Goal: Task Accomplishment & Management: Complete application form

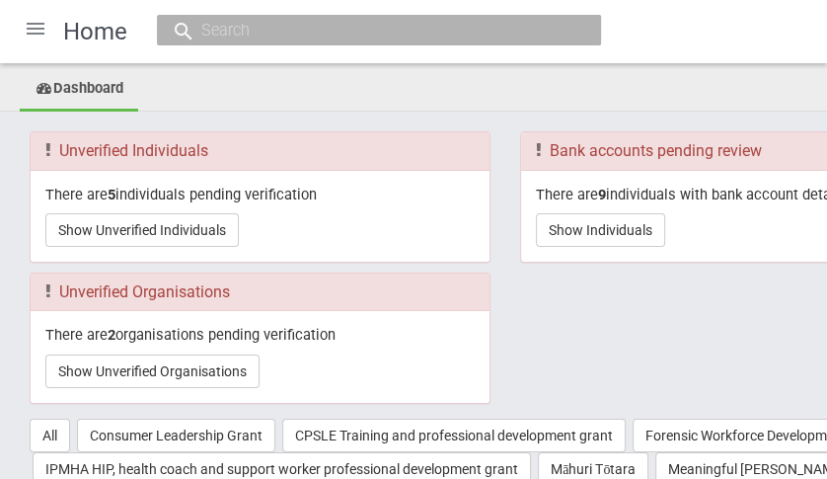
click at [40, 28] on div at bounding box center [35, 28] width 47 height 47
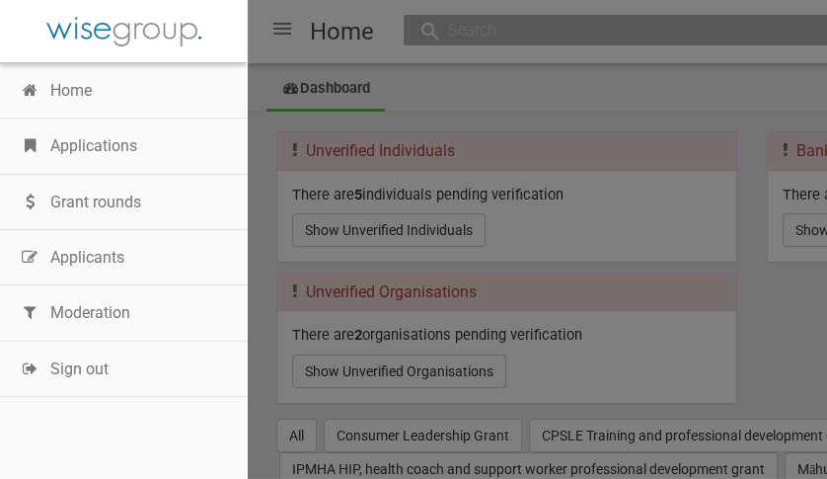
click at [76, 309] on link "Moderation" at bounding box center [123, 312] width 247 height 55
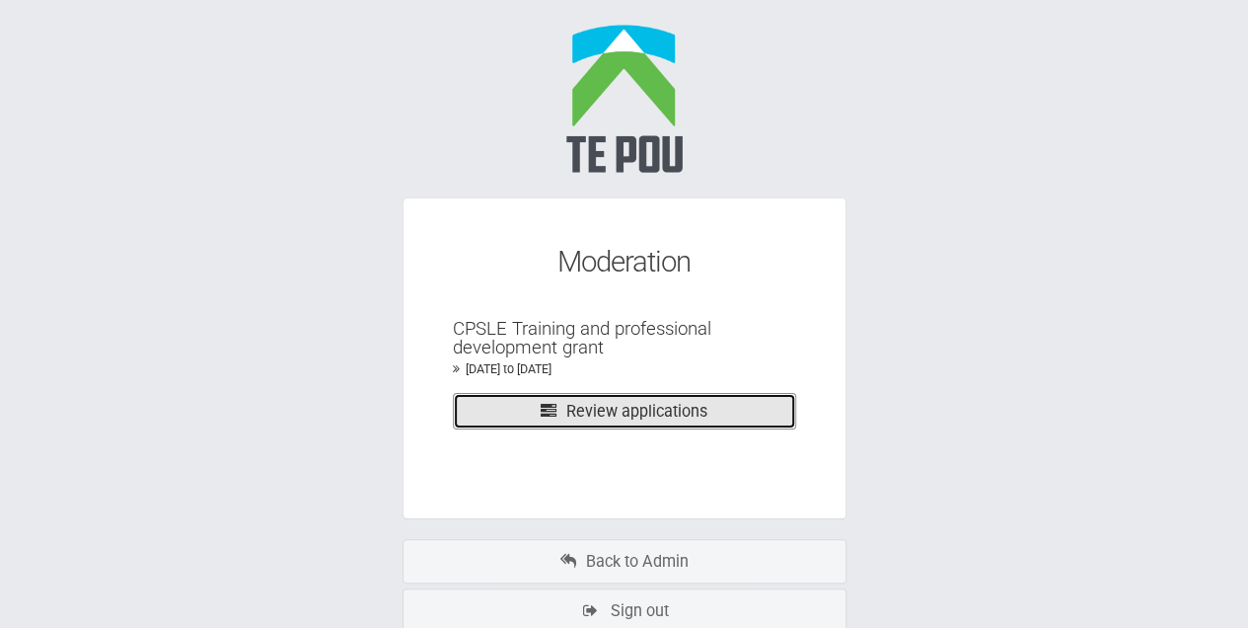
click at [630, 414] on link "Review applications" at bounding box center [624, 411] width 343 height 37
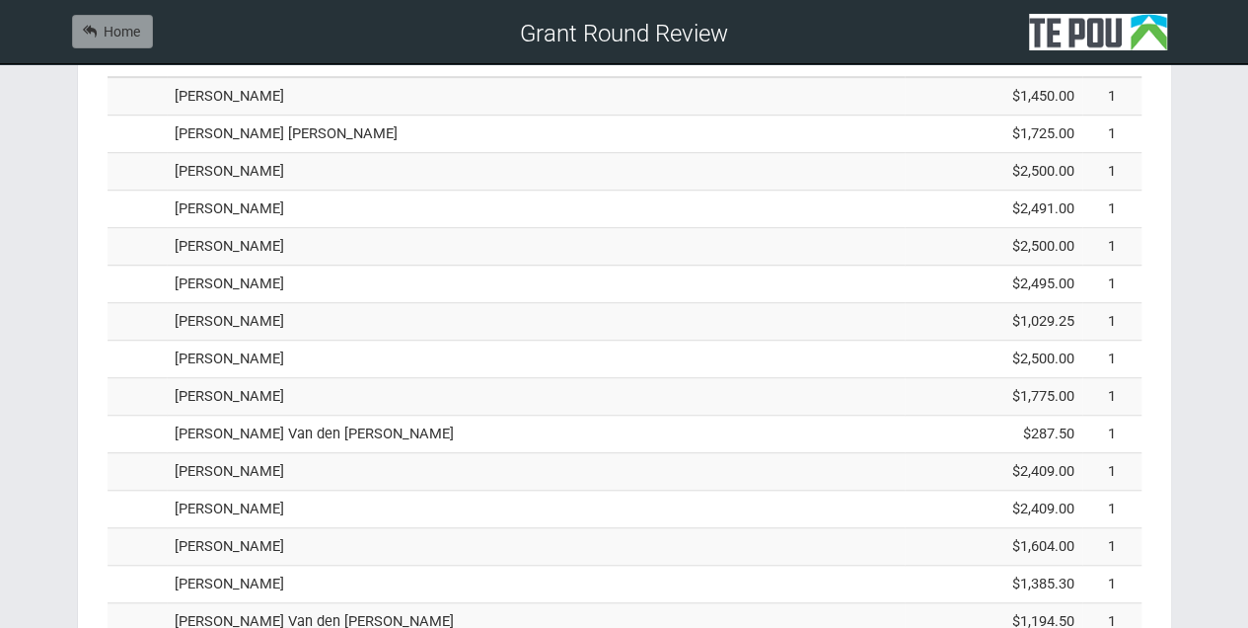
scroll to position [921, 0]
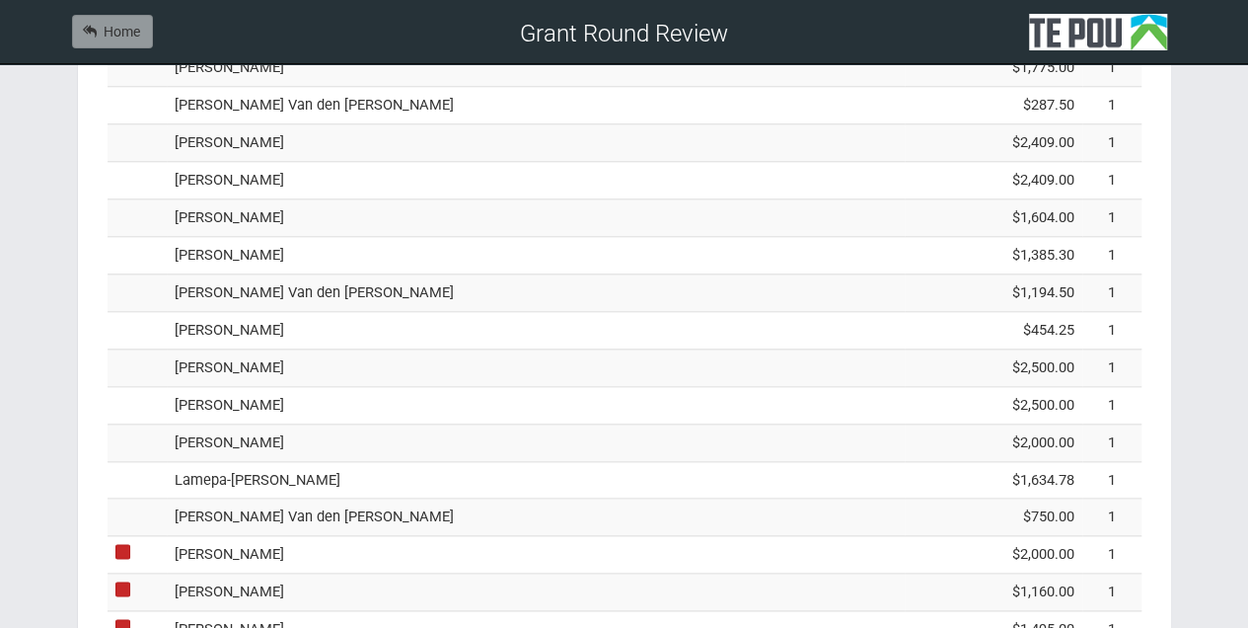
click at [186, 504] on td "Monique Van den Brink" at bounding box center [536, 516] width 738 height 37
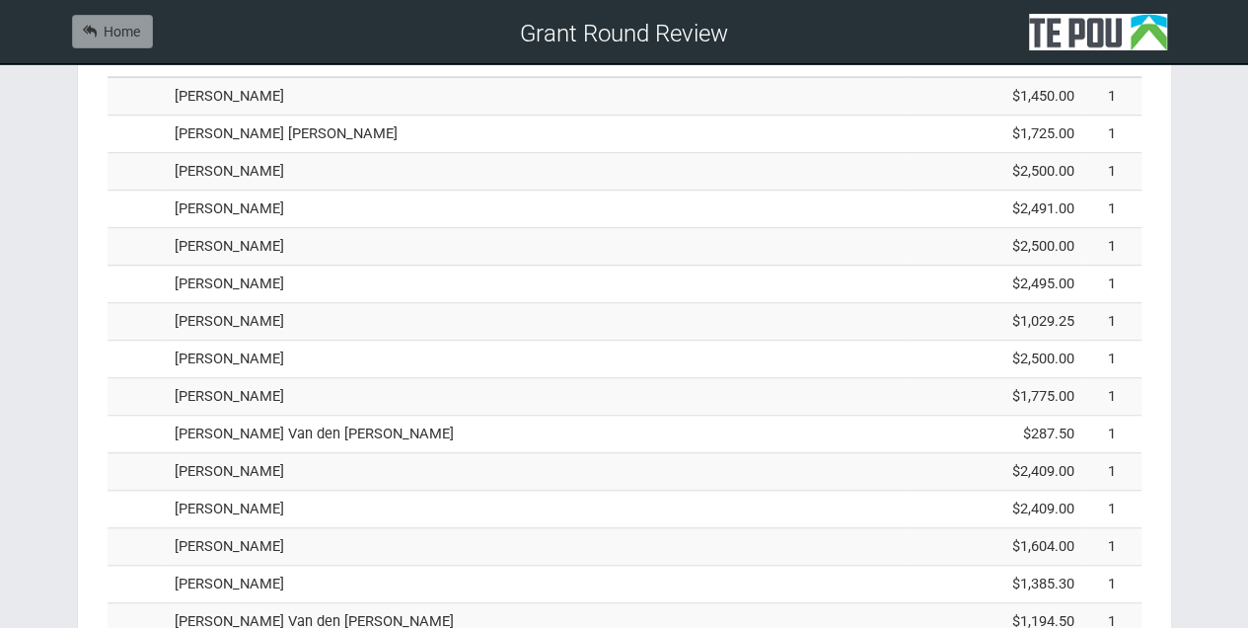
scroll to position [262, 0]
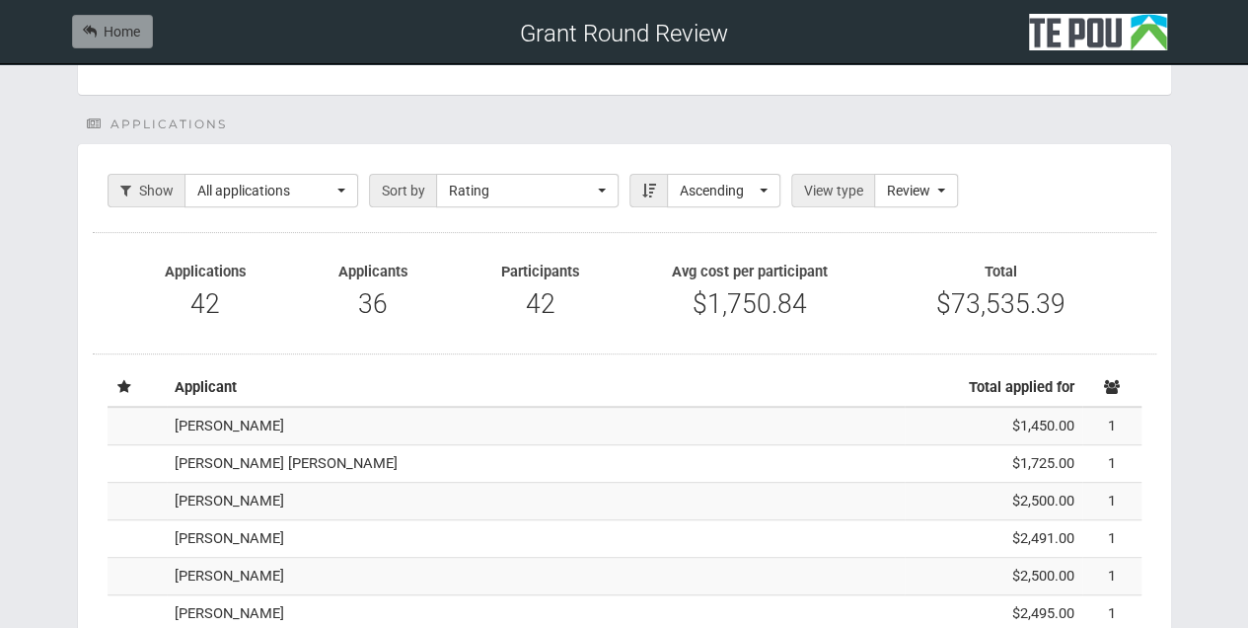
click at [197, 428] on td "[PERSON_NAME]" at bounding box center [536, 425] width 738 height 37
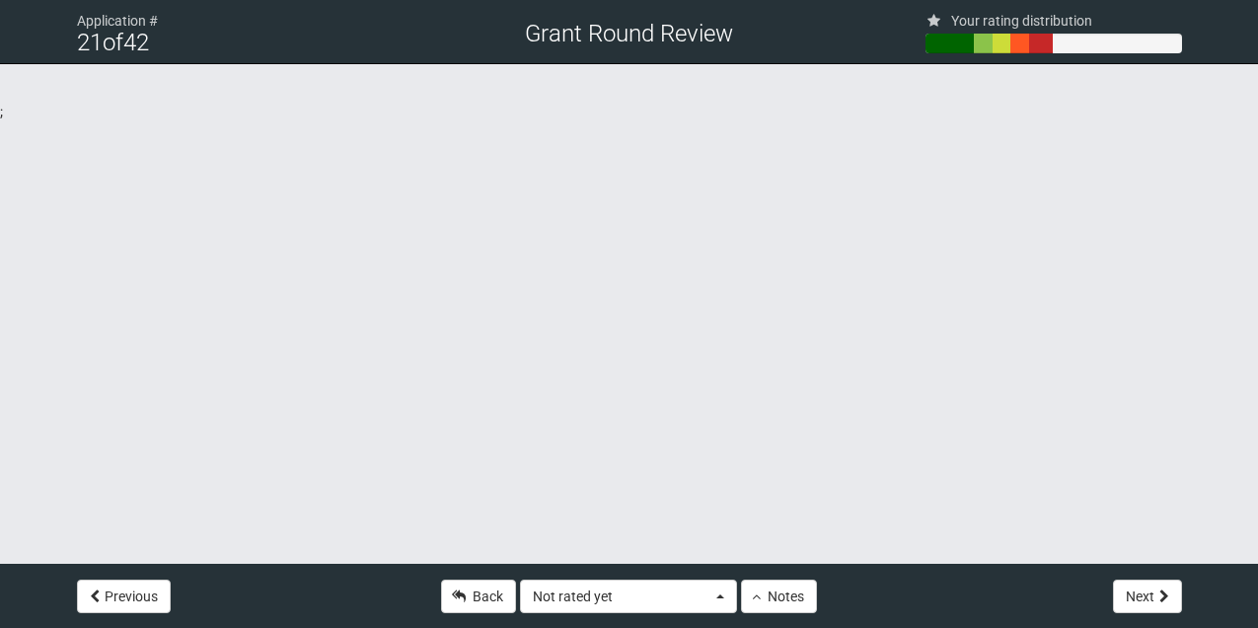
click at [343, 515] on html "Application # 21 of 42 Grant Round Review Your rating distribution Previous Bac…" at bounding box center [629, 314] width 1258 height 628
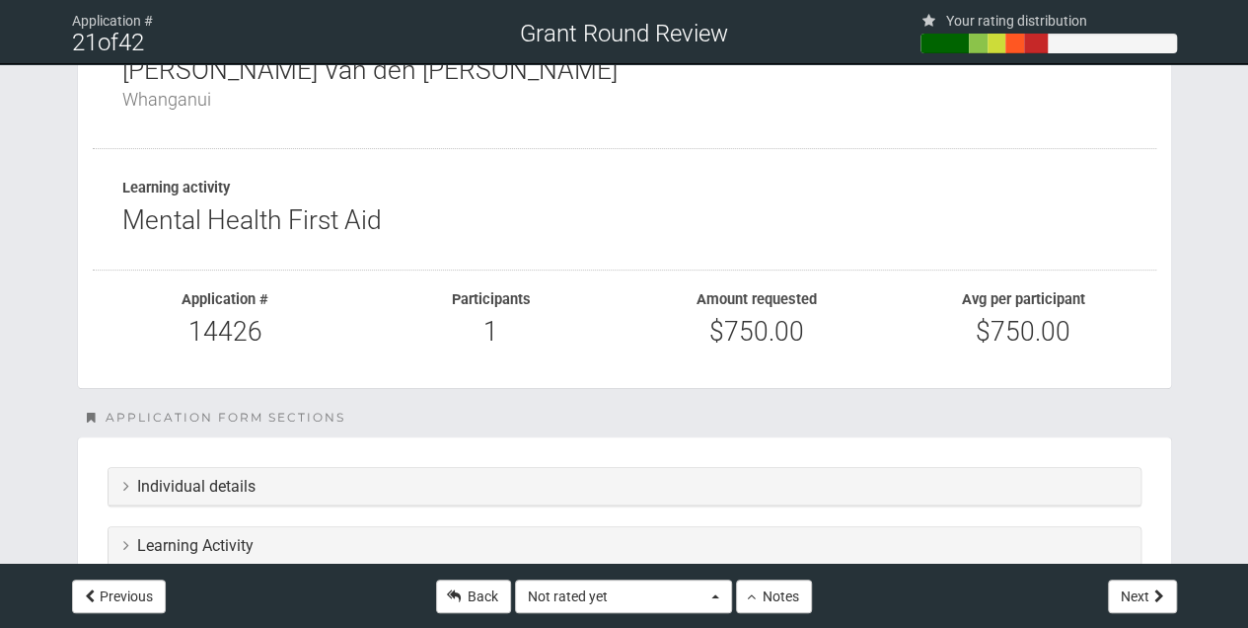
scroll to position [131, 0]
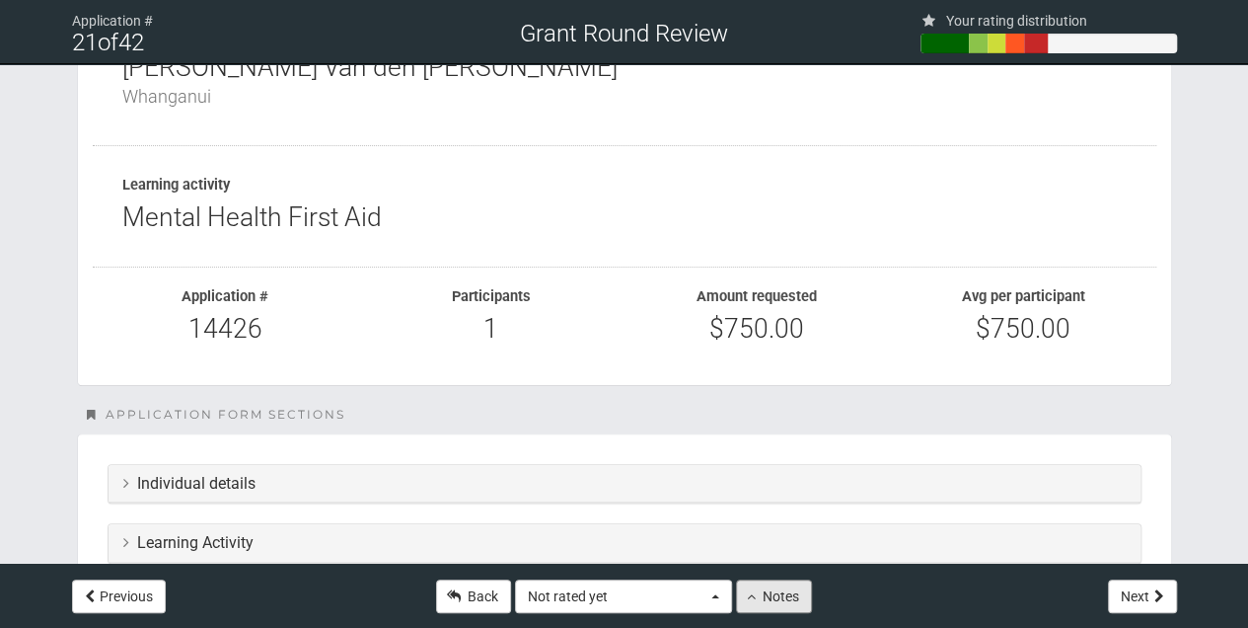
click at [776, 596] on button "Notes" at bounding box center [774, 596] width 76 height 34
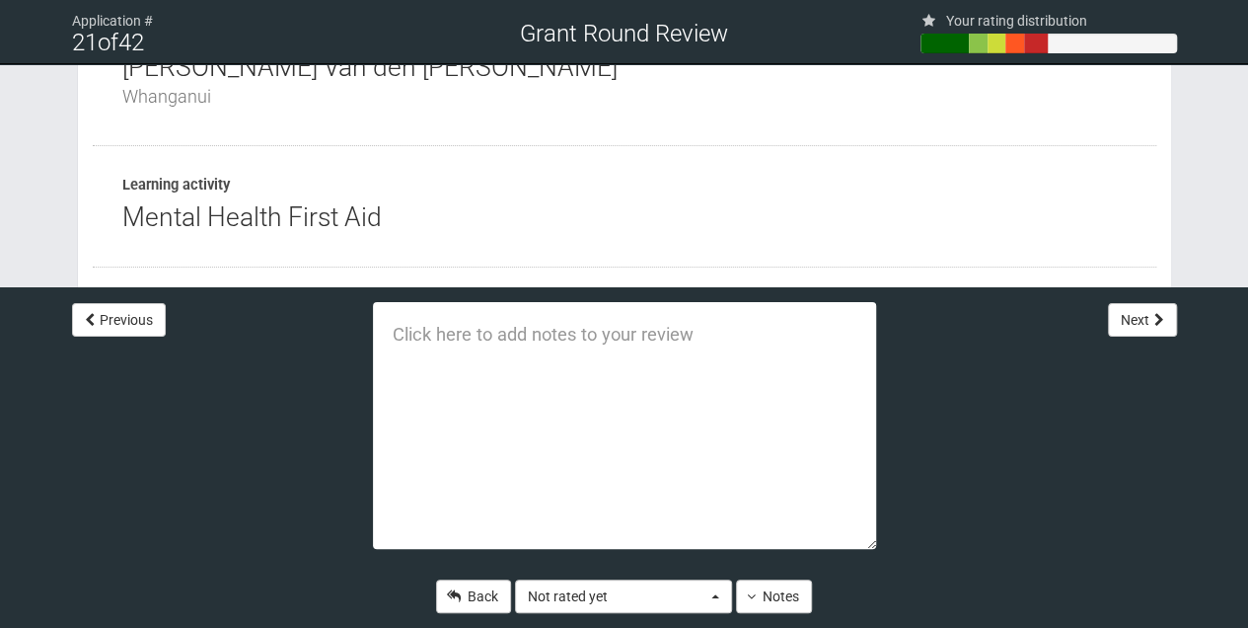
click at [505, 223] on div "Mental Health First Aid" at bounding box center [624, 217] width 1004 height 29
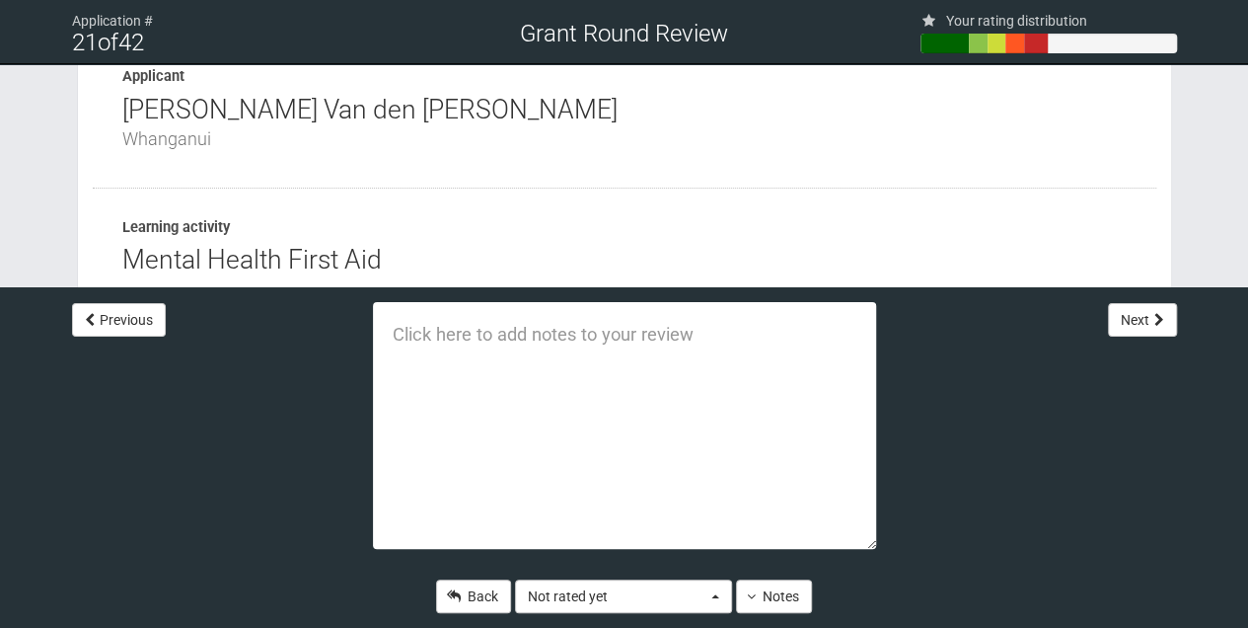
scroll to position [197, 0]
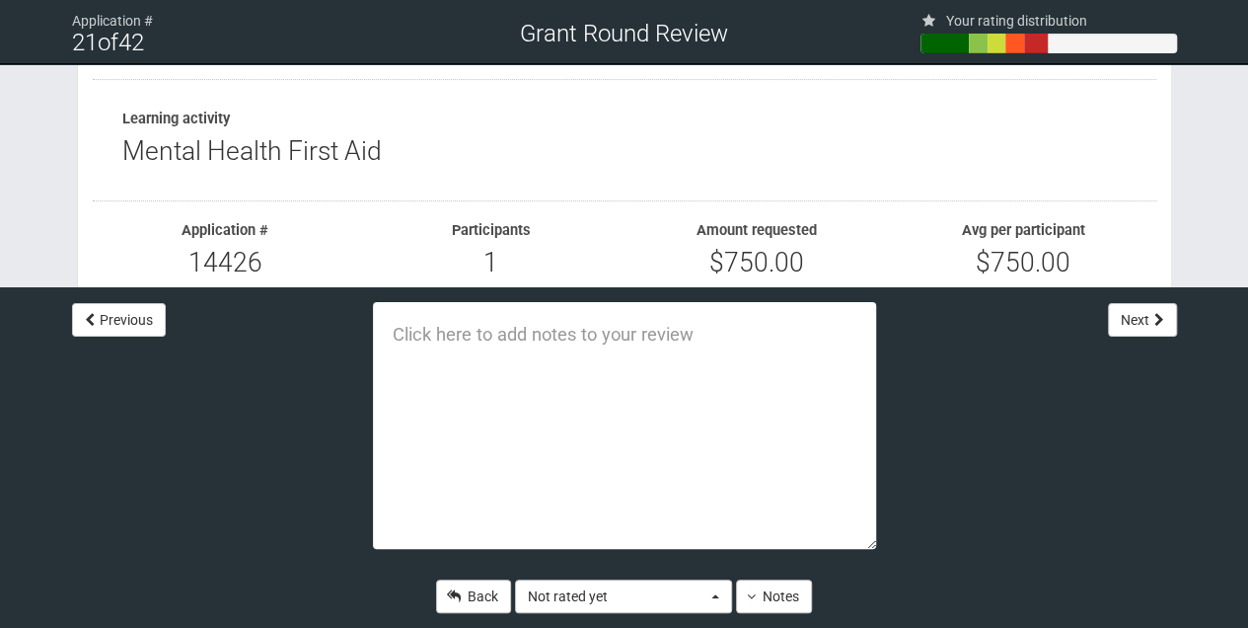
click at [1037, 493] on div "Previous Back Not rated yet Not rated yet Green - high Green - medium Green - l…" at bounding box center [624, 457] width 1248 height 340
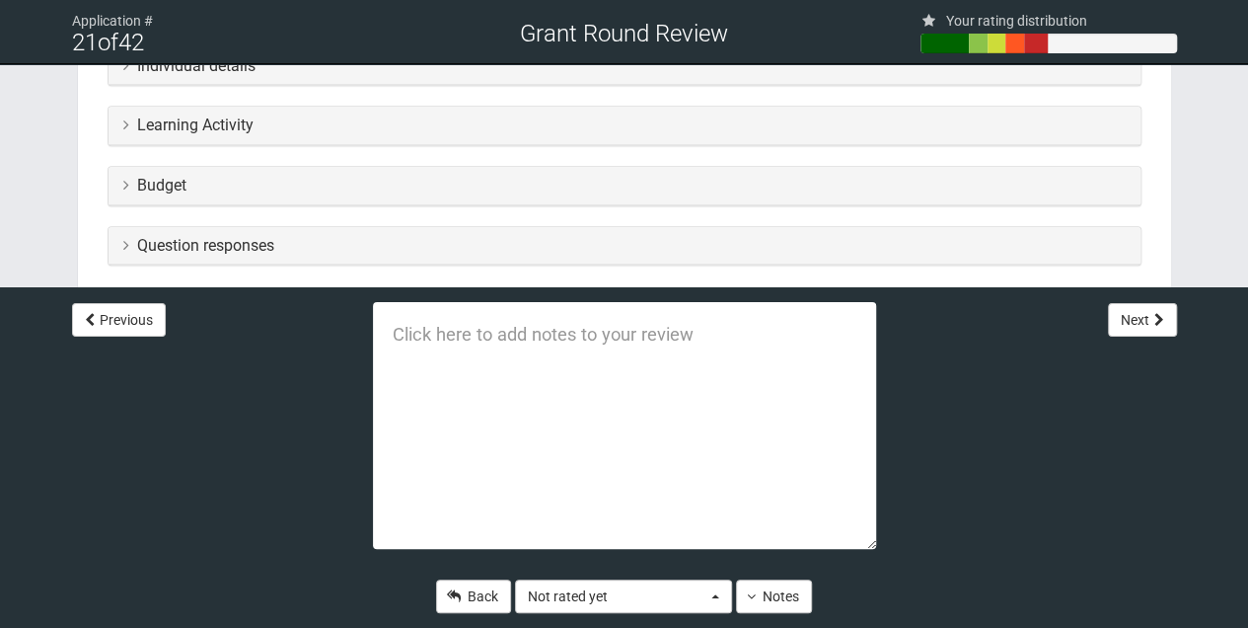
scroll to position [526, 0]
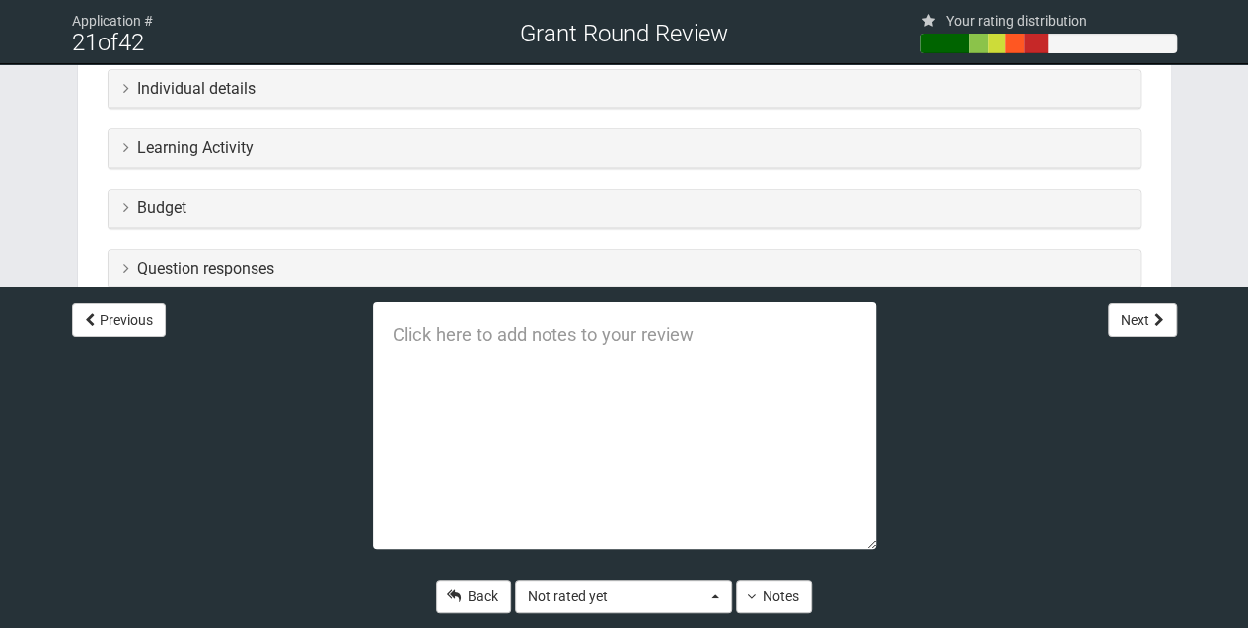
click at [120, 89] on div "Individual details" at bounding box center [625, 89] width 1032 height 38
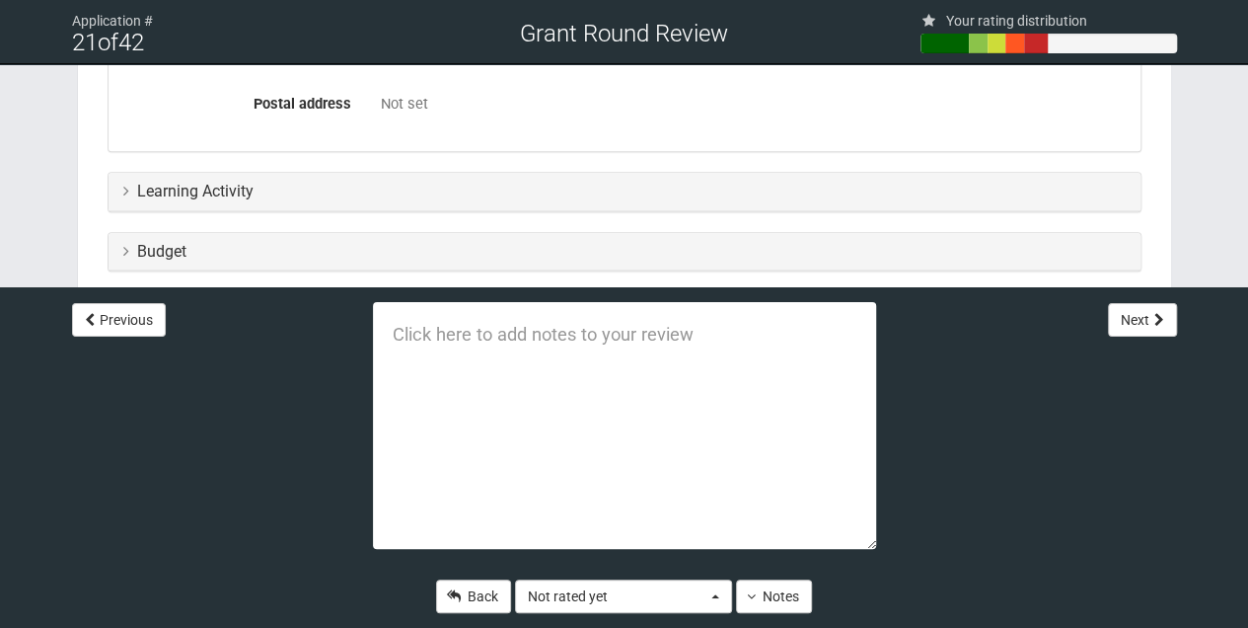
scroll to position [987, 0]
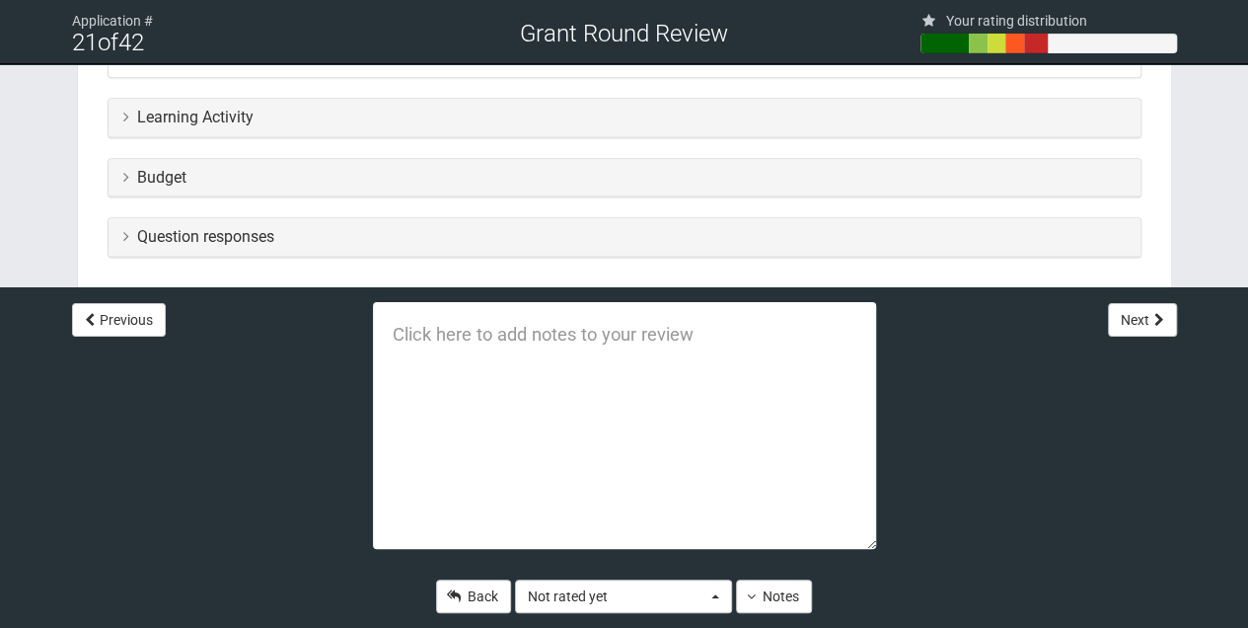
click at [127, 113] on icon at bounding box center [126, 117] width 6 height 16
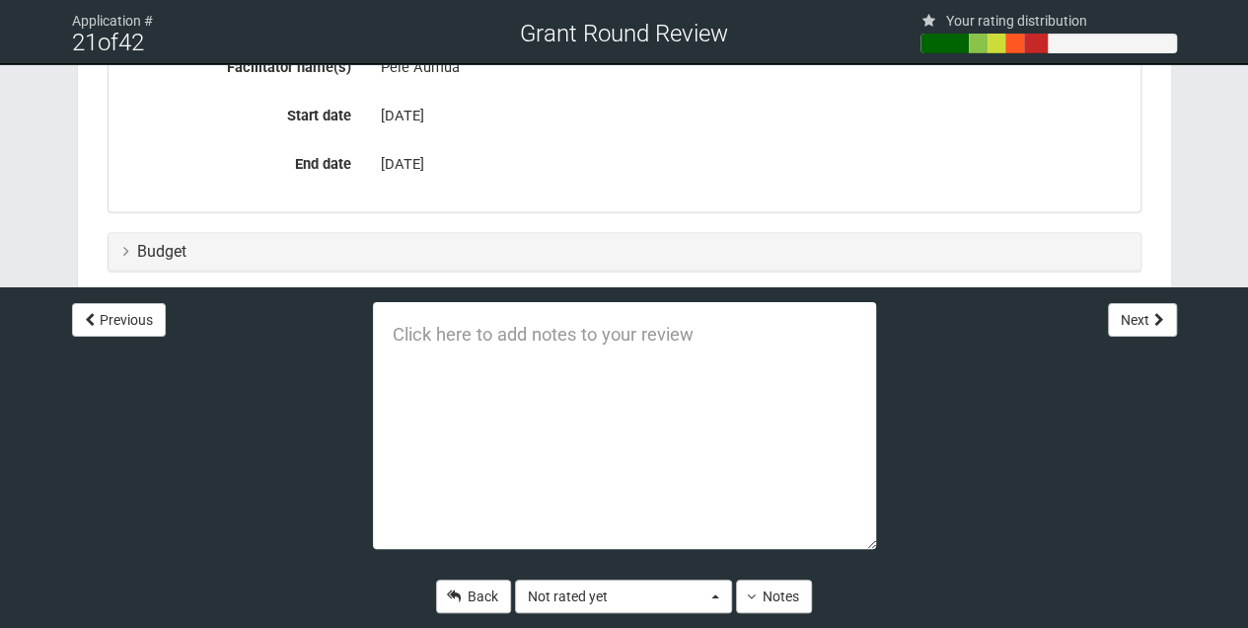
scroll to position [1315, 0]
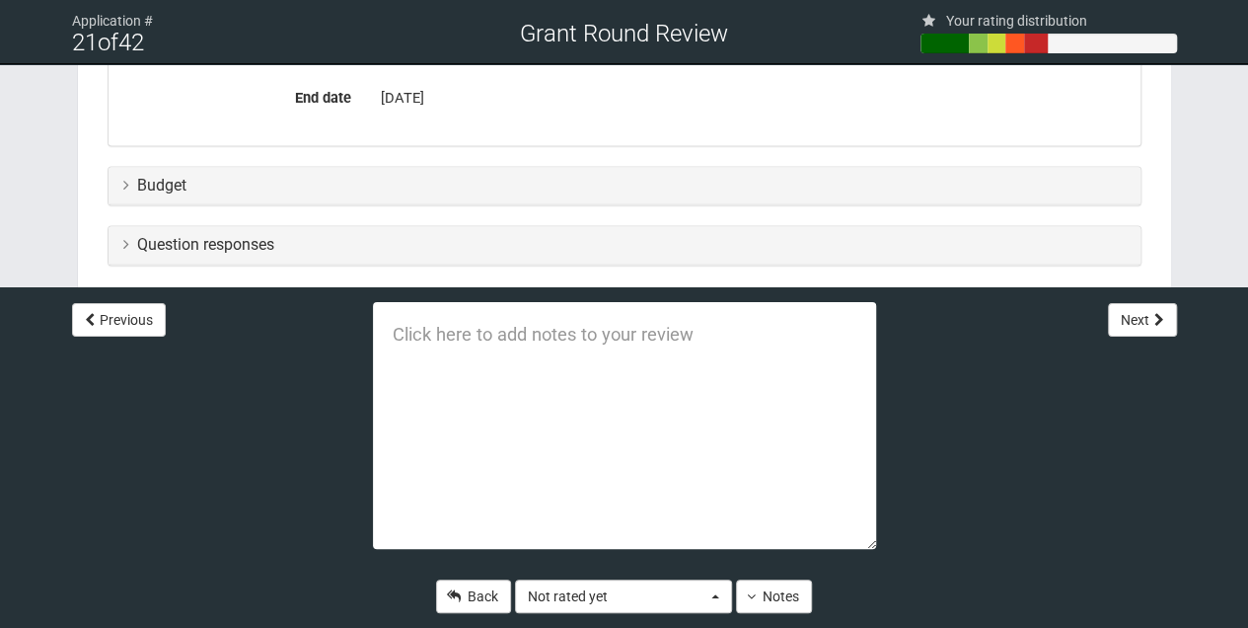
click at [123, 184] on icon at bounding box center [126, 185] width 6 height 16
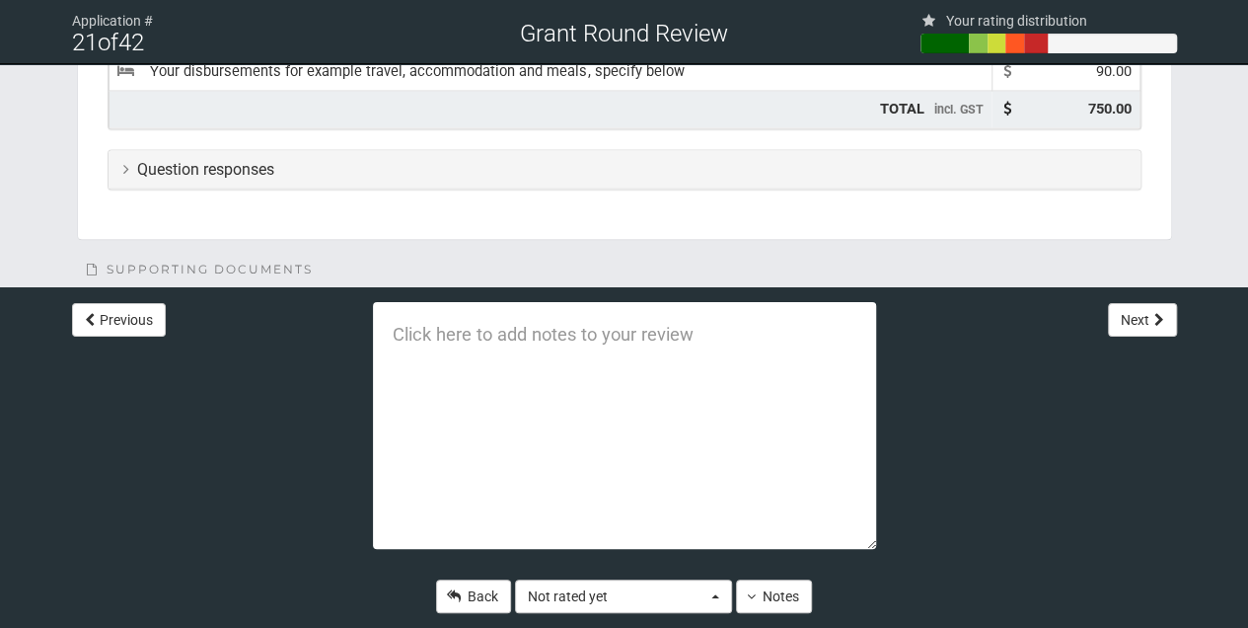
scroll to position [1716, 0]
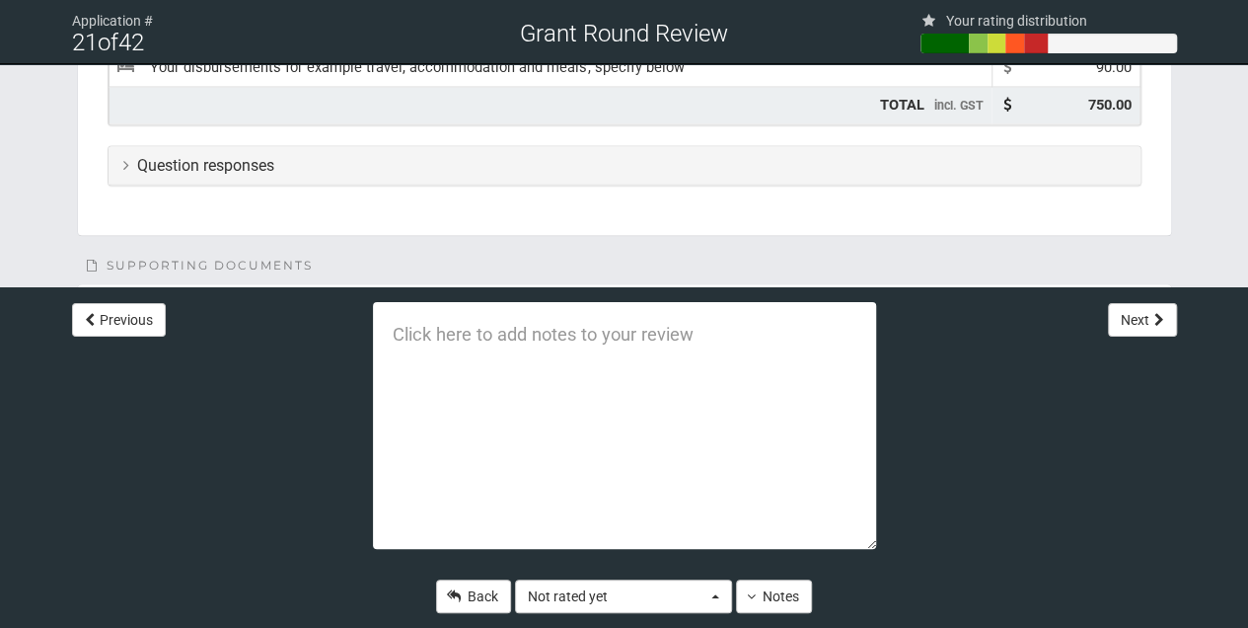
click at [124, 161] on icon at bounding box center [126, 164] width 6 height 16
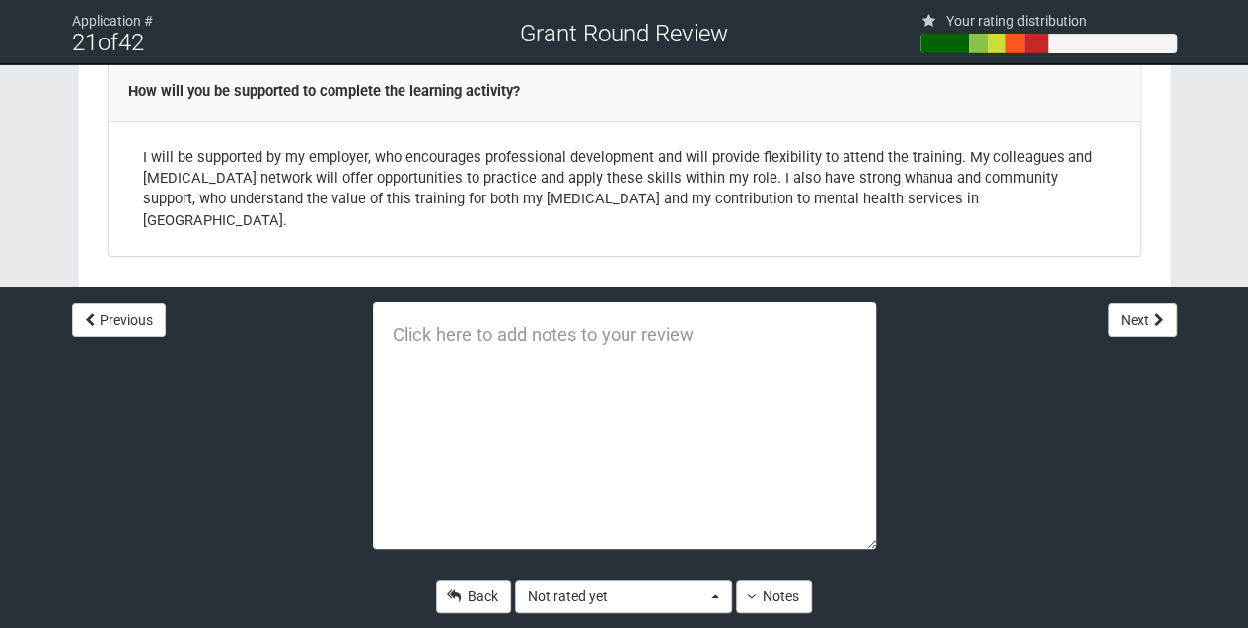
scroll to position [3883, 0]
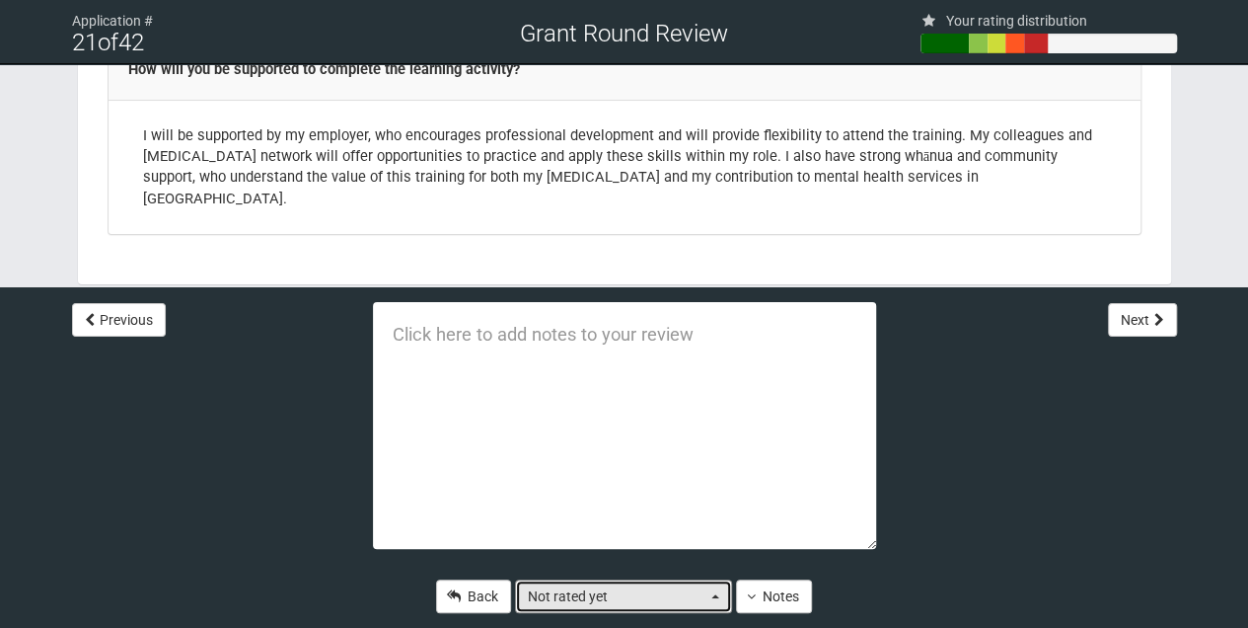
click at [715, 598] on button "Not rated yet" at bounding box center [623, 596] width 217 height 34
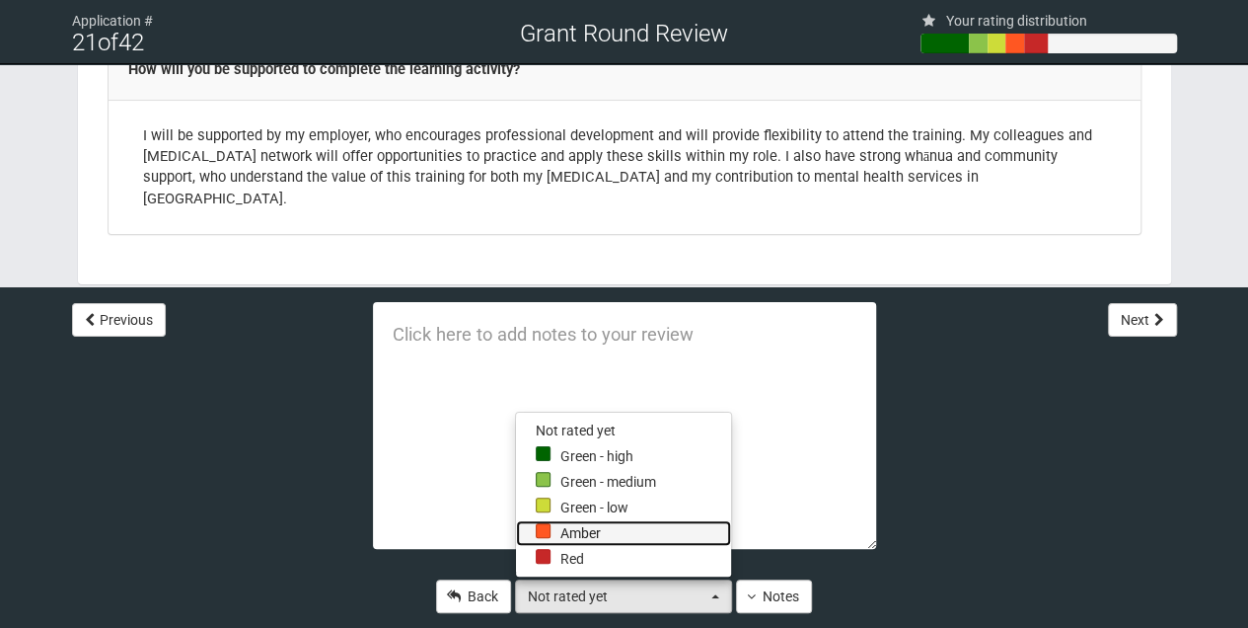
click at [542, 534] on div at bounding box center [543, 530] width 15 height 15
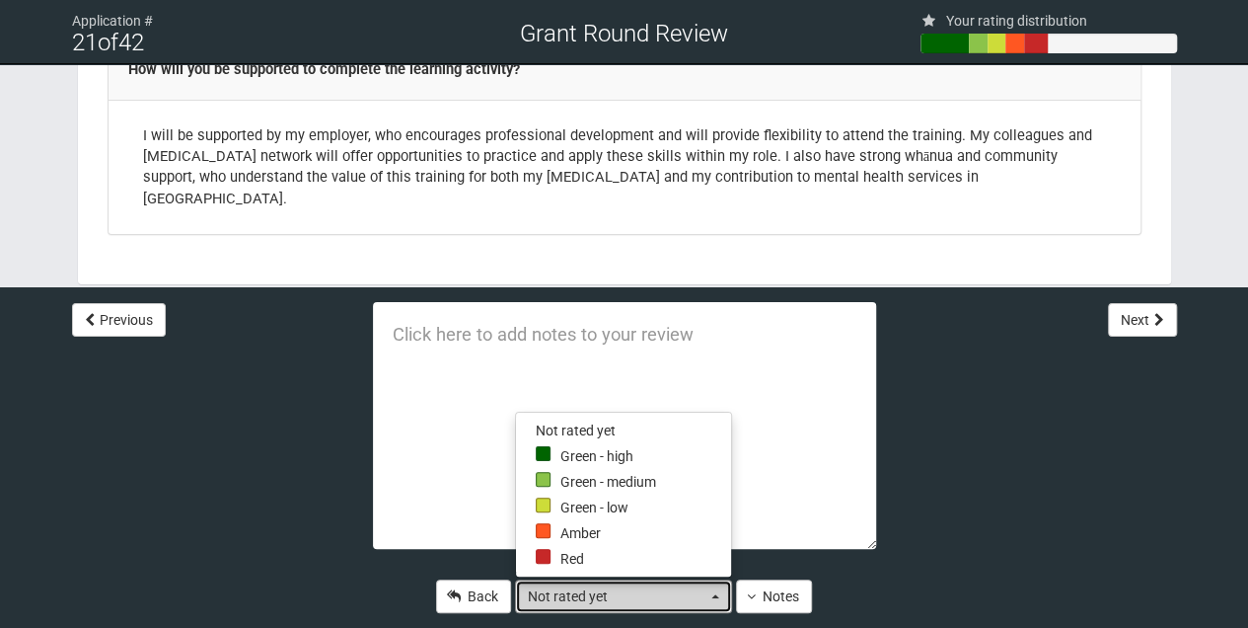
select select "1"
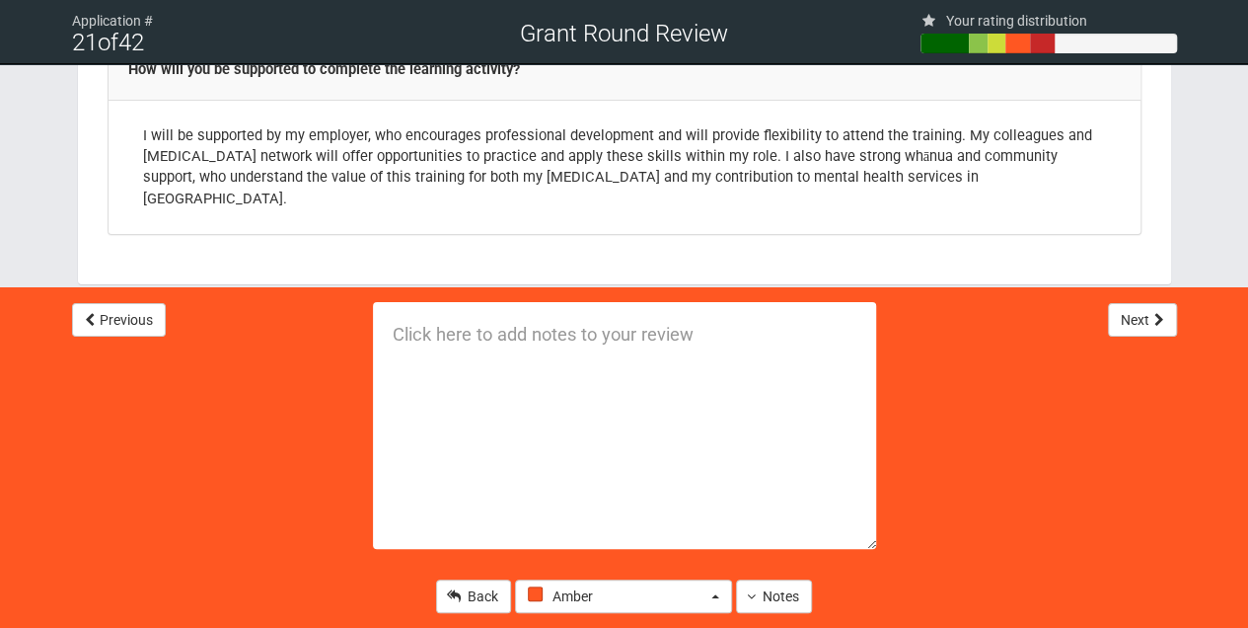
click at [411, 332] on textarea at bounding box center [624, 425] width 503 height 247
click at [444, 337] on textarea "Im no t convinced this wil develop leadership skills" at bounding box center [624, 425] width 503 height 247
click at [1131, 321] on button "Next" at bounding box center [1142, 320] width 69 height 34
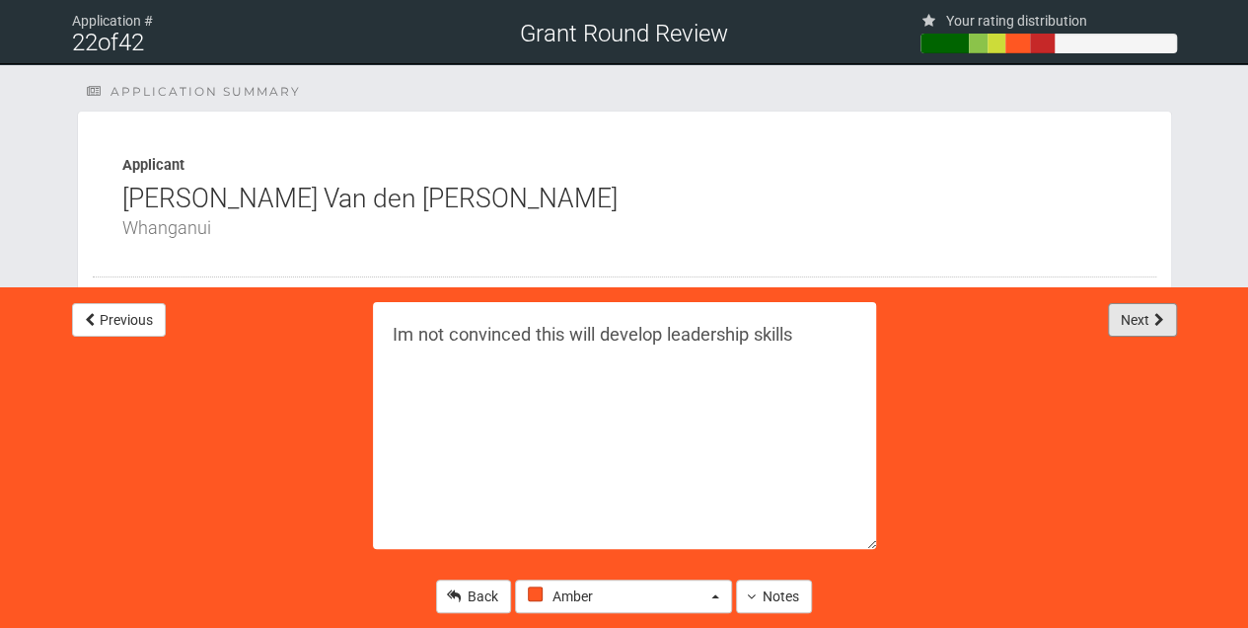
type textarea "Doesnt fall into the realm of leadership training"
select select "0"
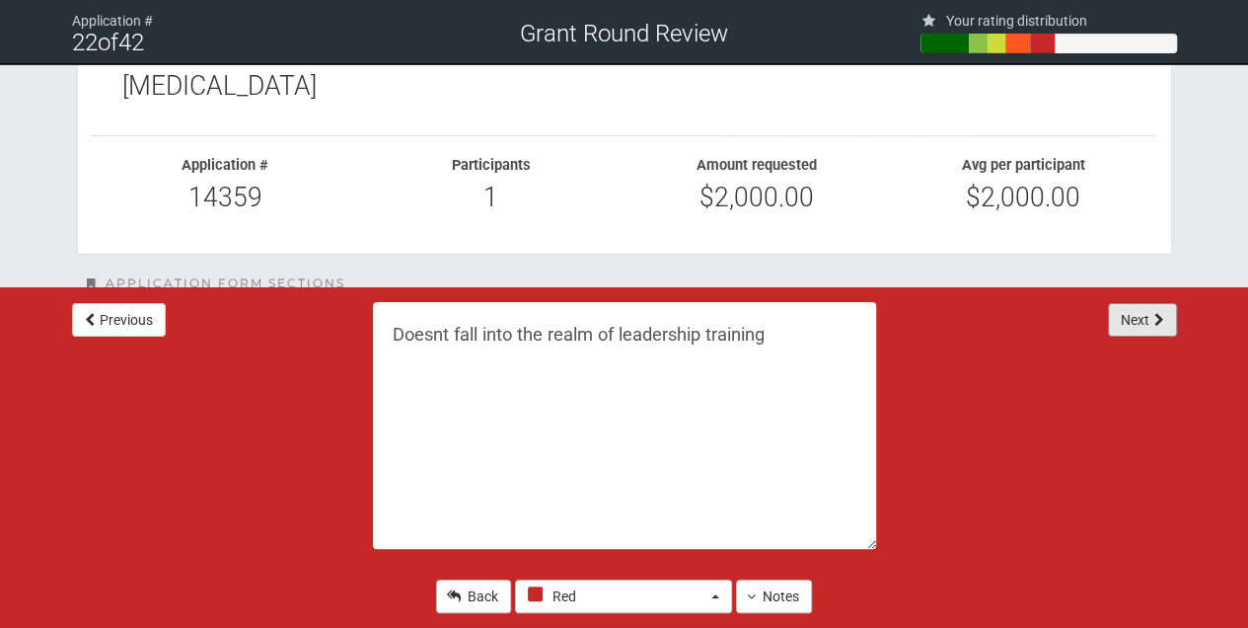
scroll to position [395, 0]
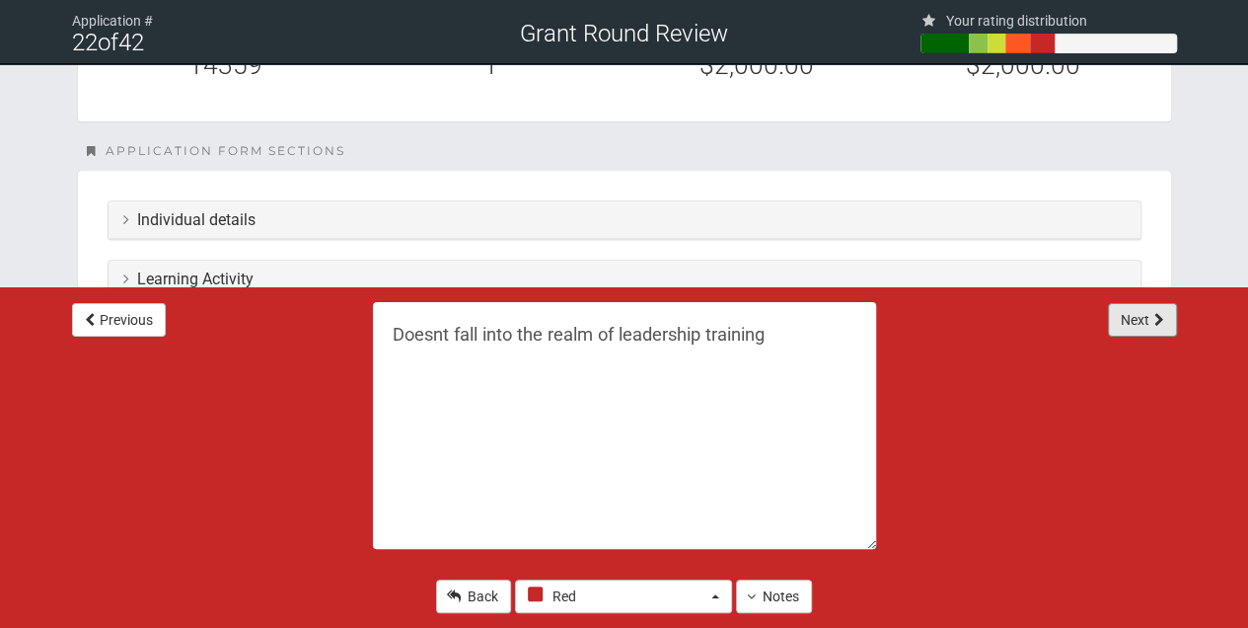
click at [1143, 322] on button "Next" at bounding box center [1142, 320] width 69 height 34
type textarea "We are unable to fund Kia Mataara as it is not a funded programe. We are also n…"
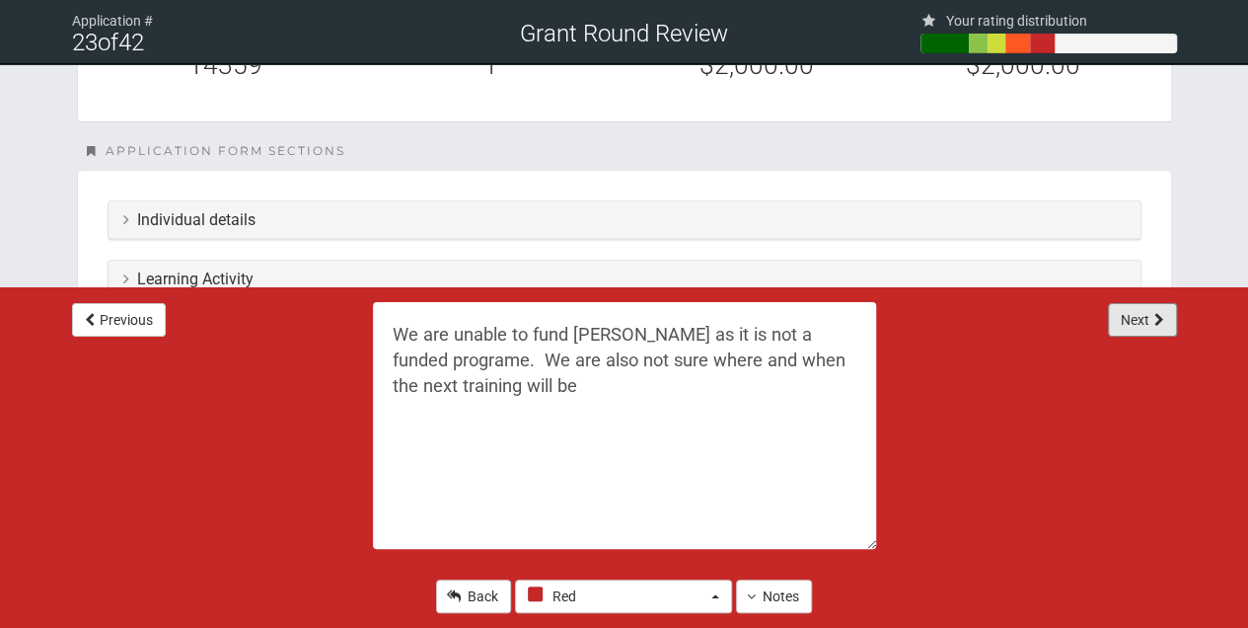
scroll to position [0, 0]
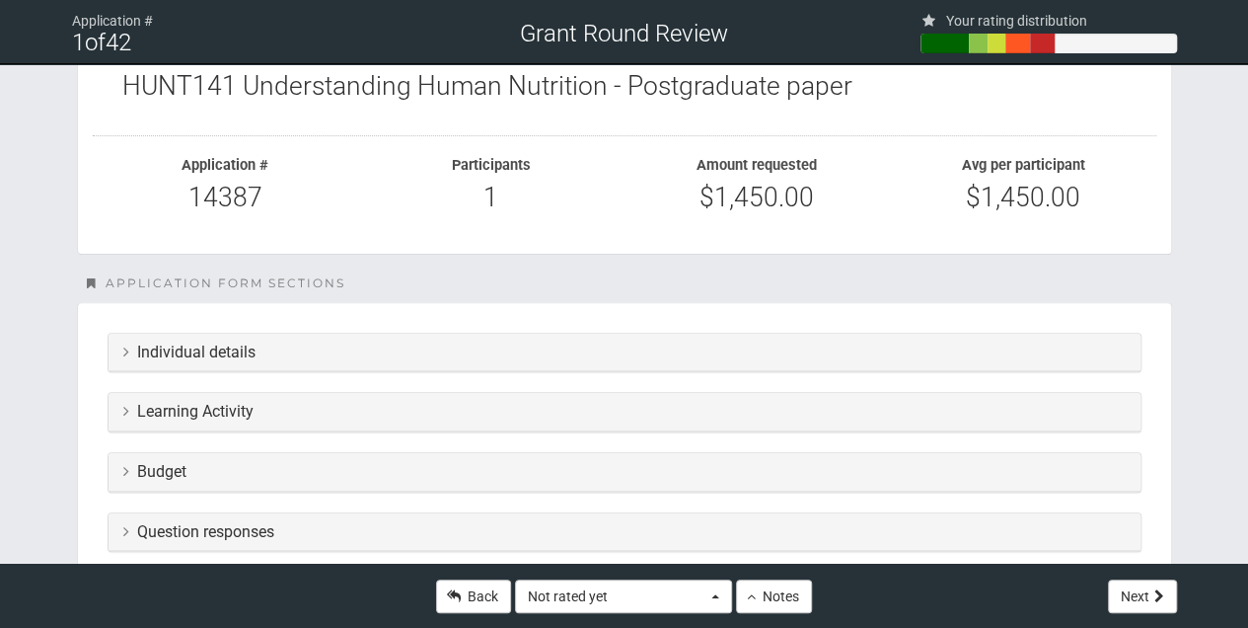
scroll to position [329, 0]
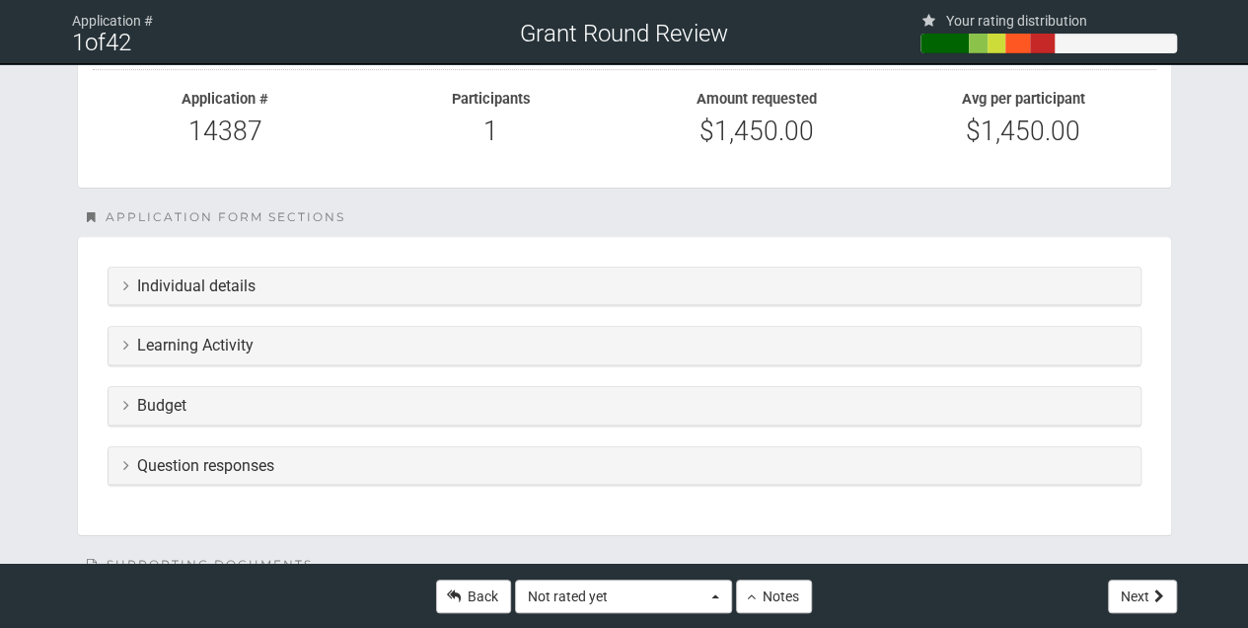
click at [118, 282] on div "Individual details" at bounding box center [625, 286] width 1032 height 38
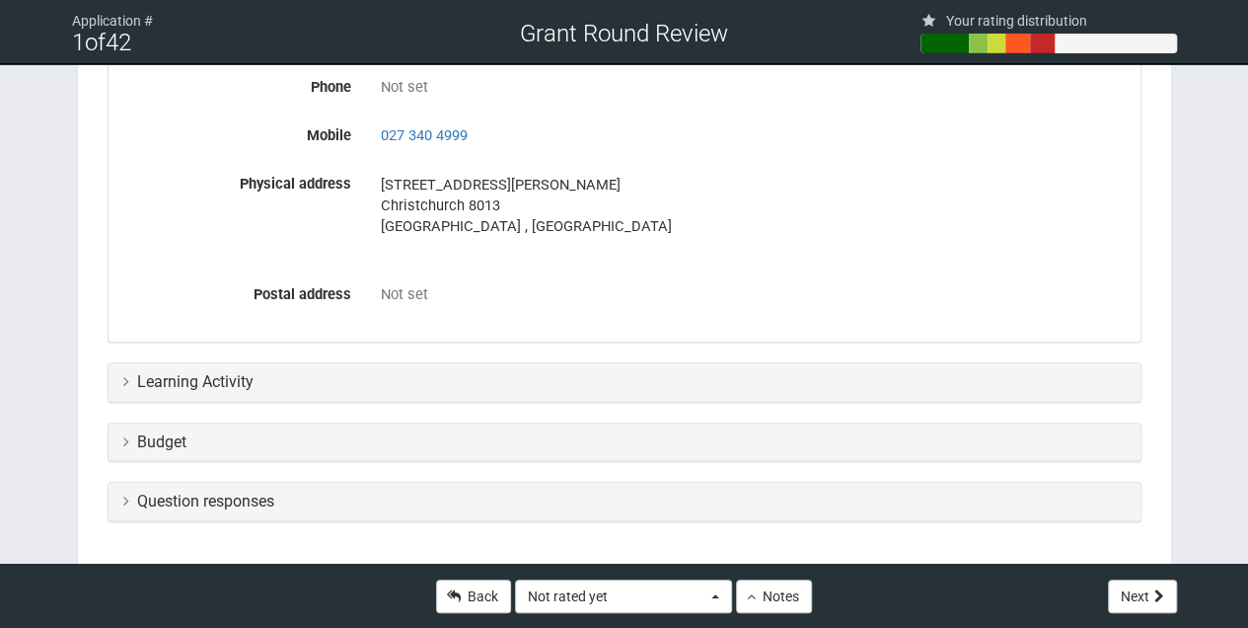
scroll to position [723, 0]
click at [128, 377] on h3 "Learning Activity" at bounding box center [624, 381] width 1002 height 18
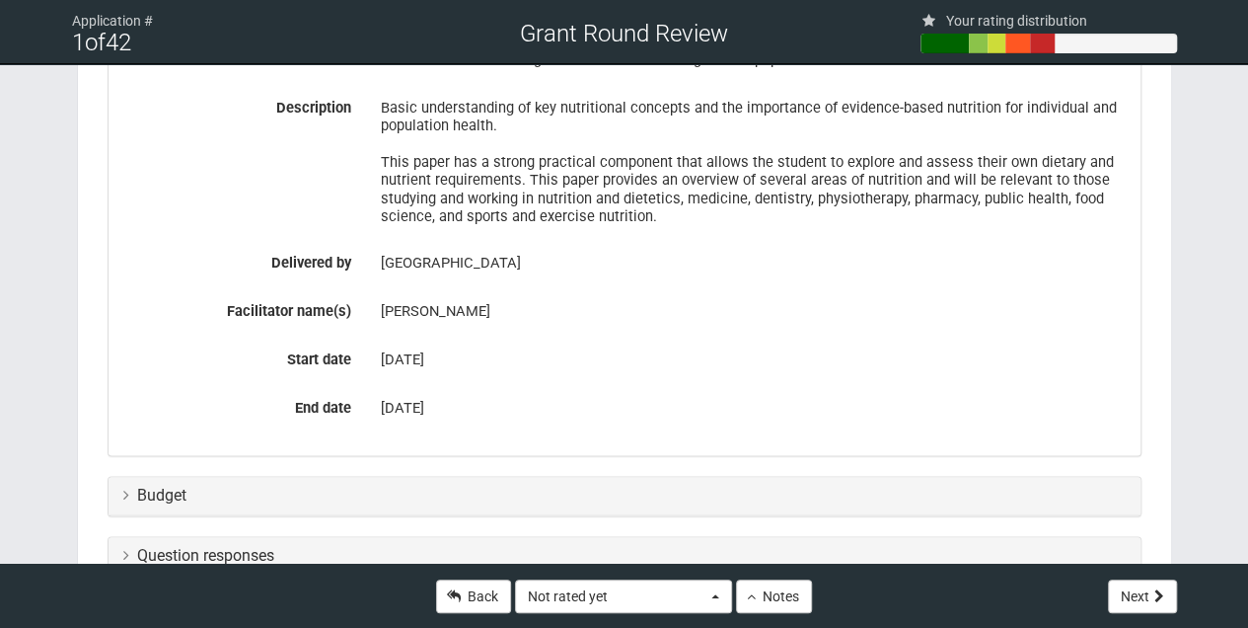
scroll to position [1118, 0]
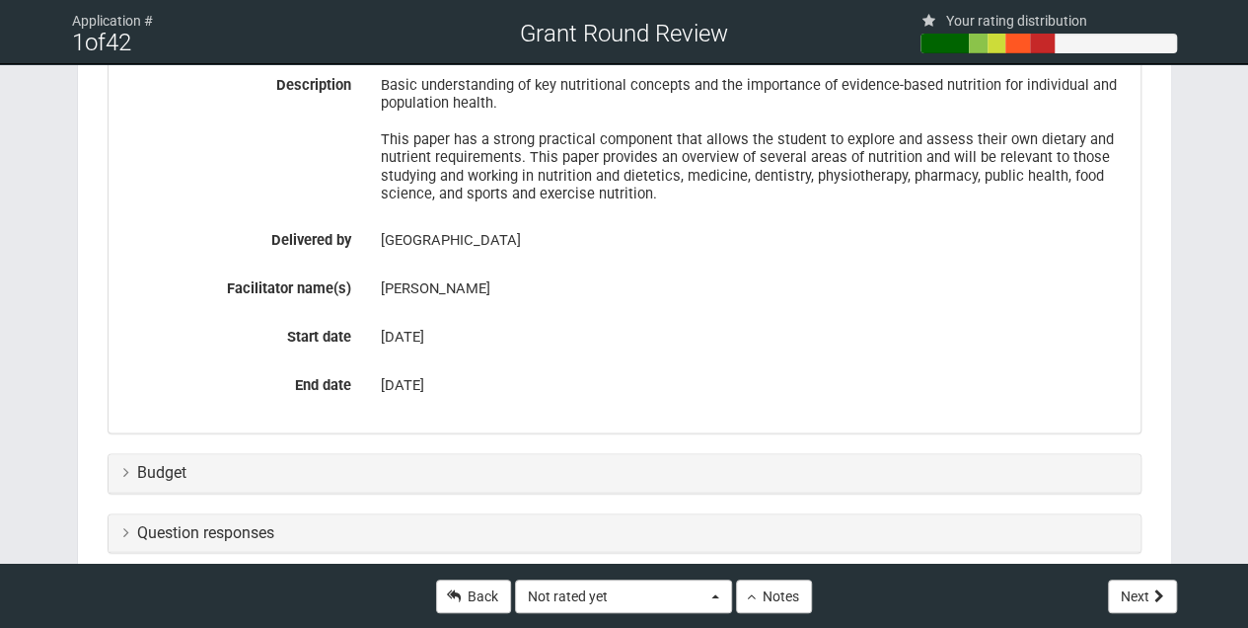
click at [123, 470] on icon at bounding box center [126, 472] width 6 height 16
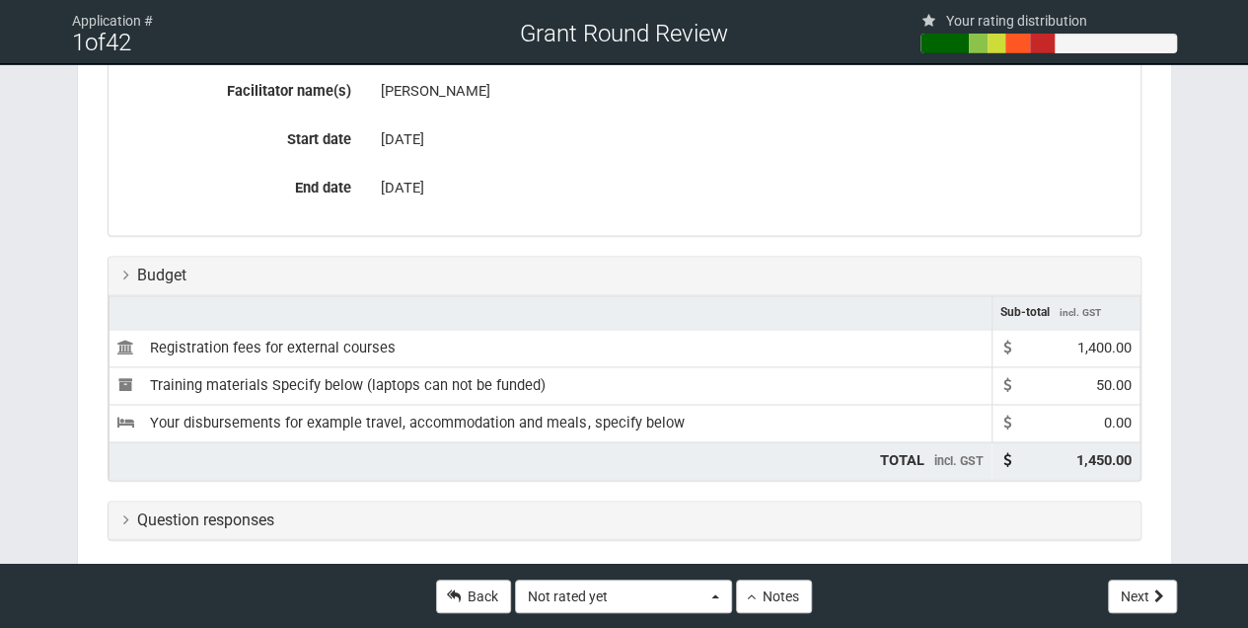
scroll to position [1513, 0]
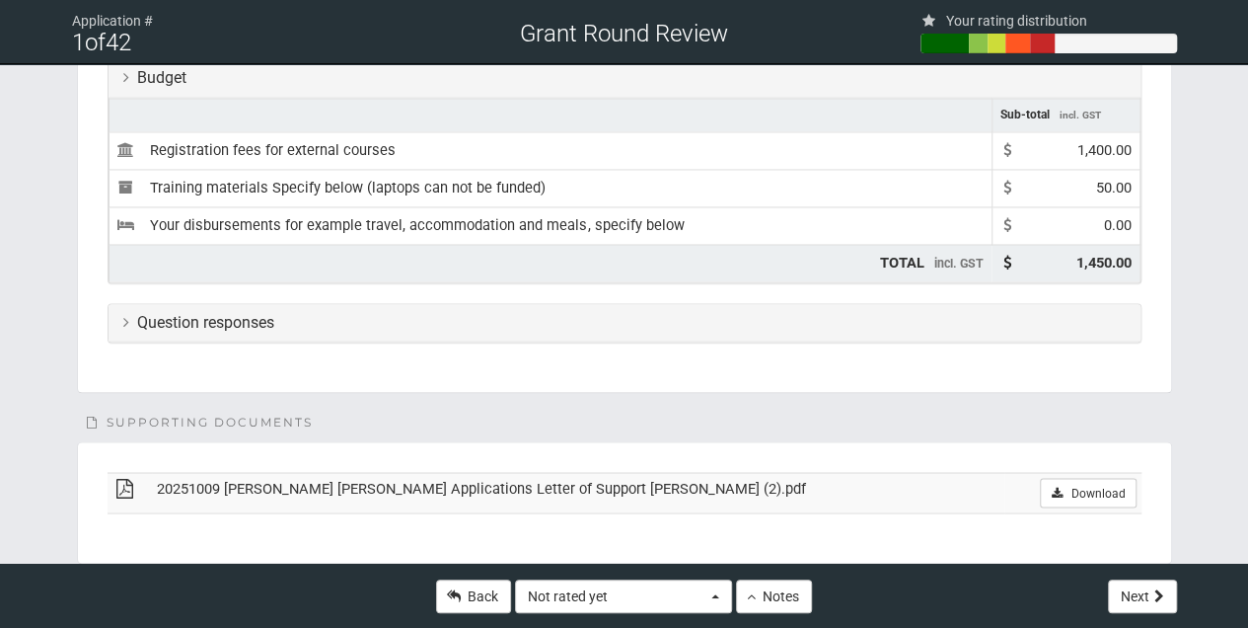
click at [120, 319] on div "Question responses" at bounding box center [625, 323] width 1032 height 38
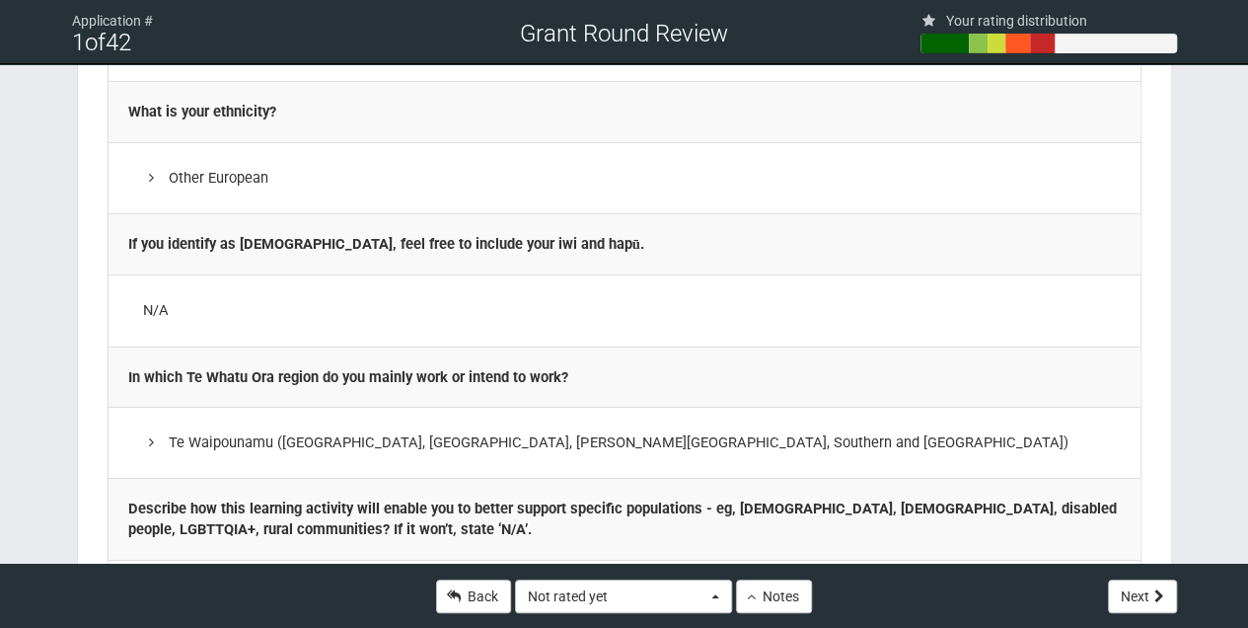
scroll to position [3355, 0]
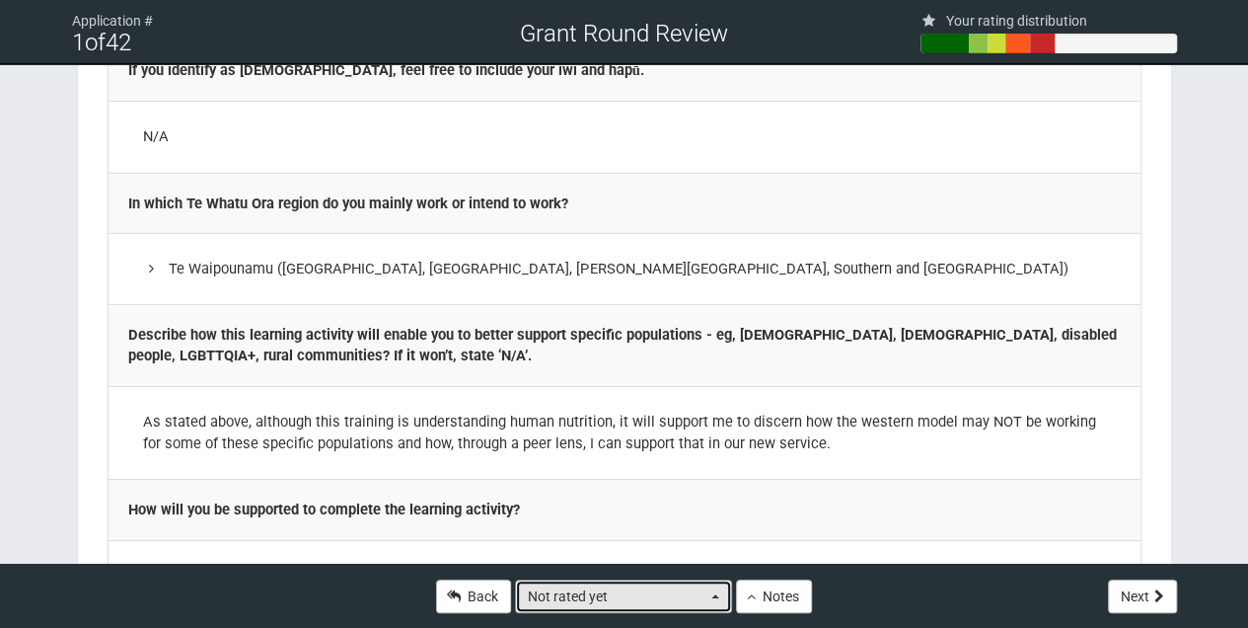
click at [708, 600] on button "Not rated yet" at bounding box center [623, 596] width 217 height 34
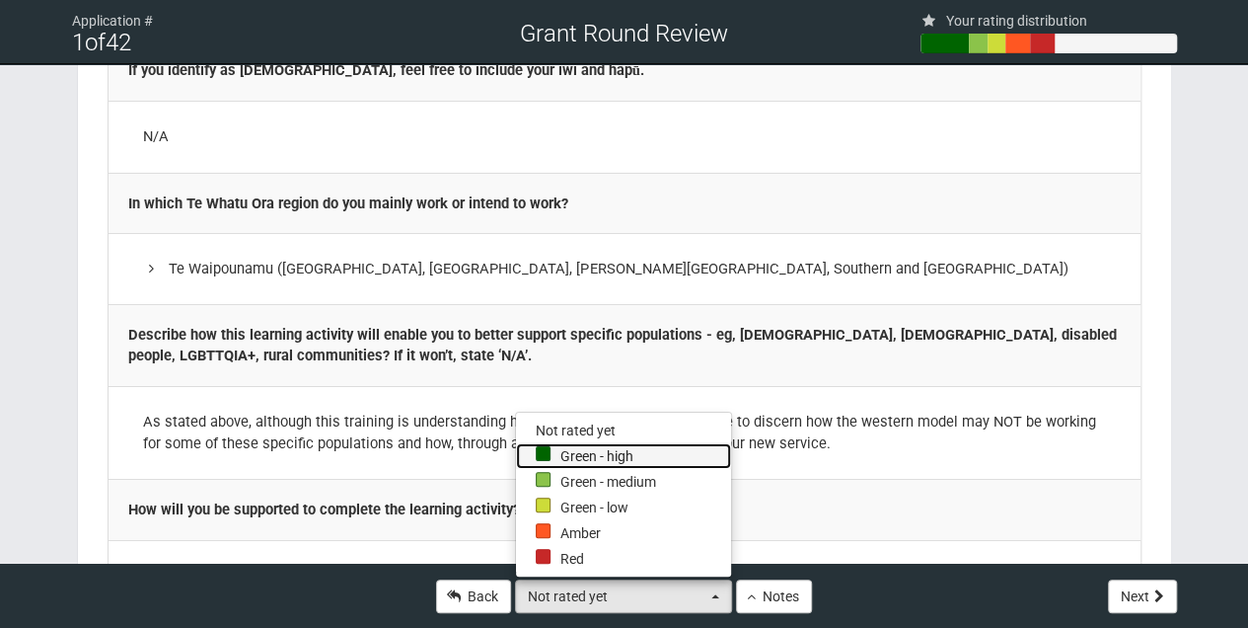
click at [553, 458] on link "Green - high" at bounding box center [623, 456] width 215 height 26
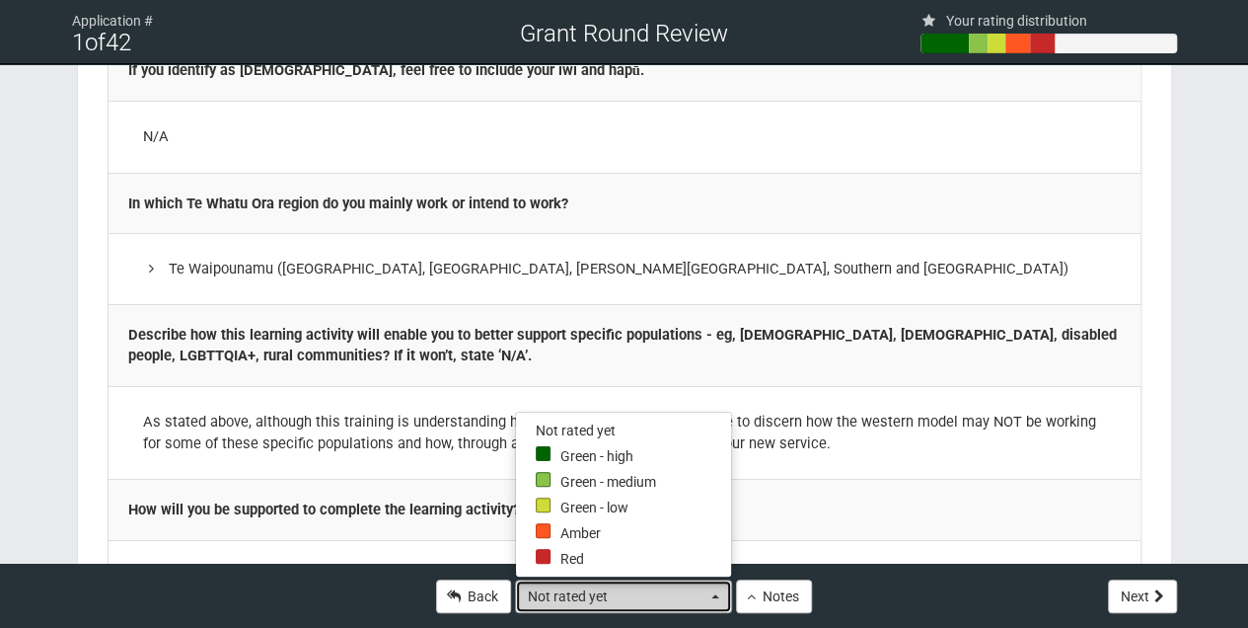
select select "4"
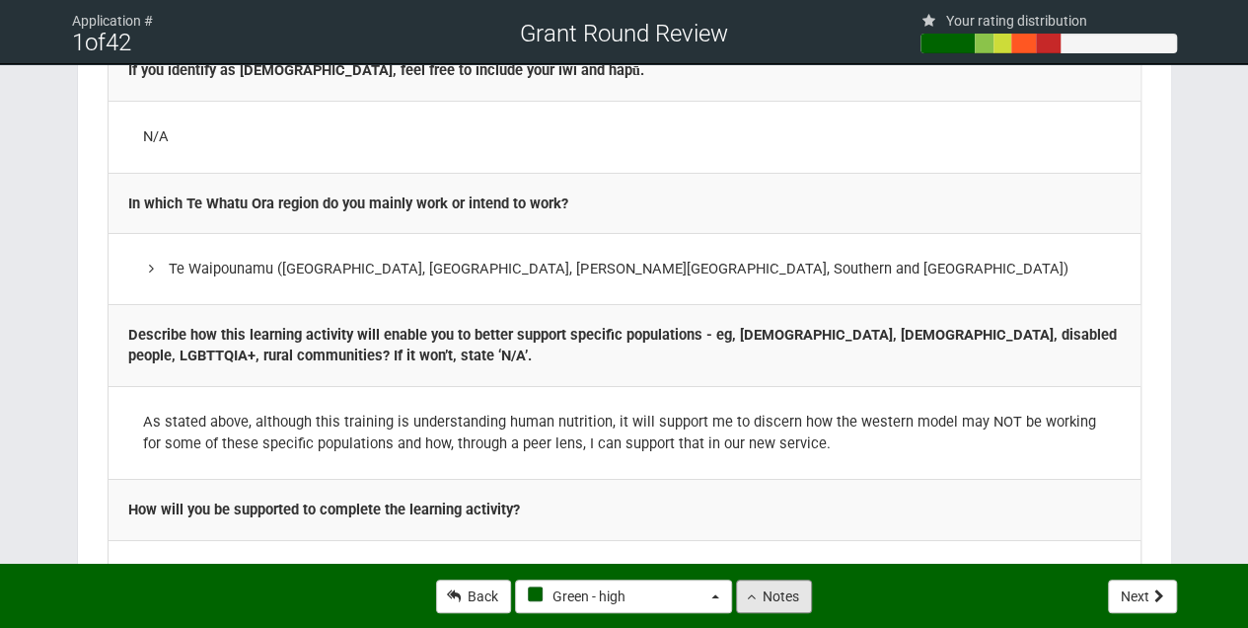
click at [779, 595] on button "Notes" at bounding box center [774, 596] width 76 height 34
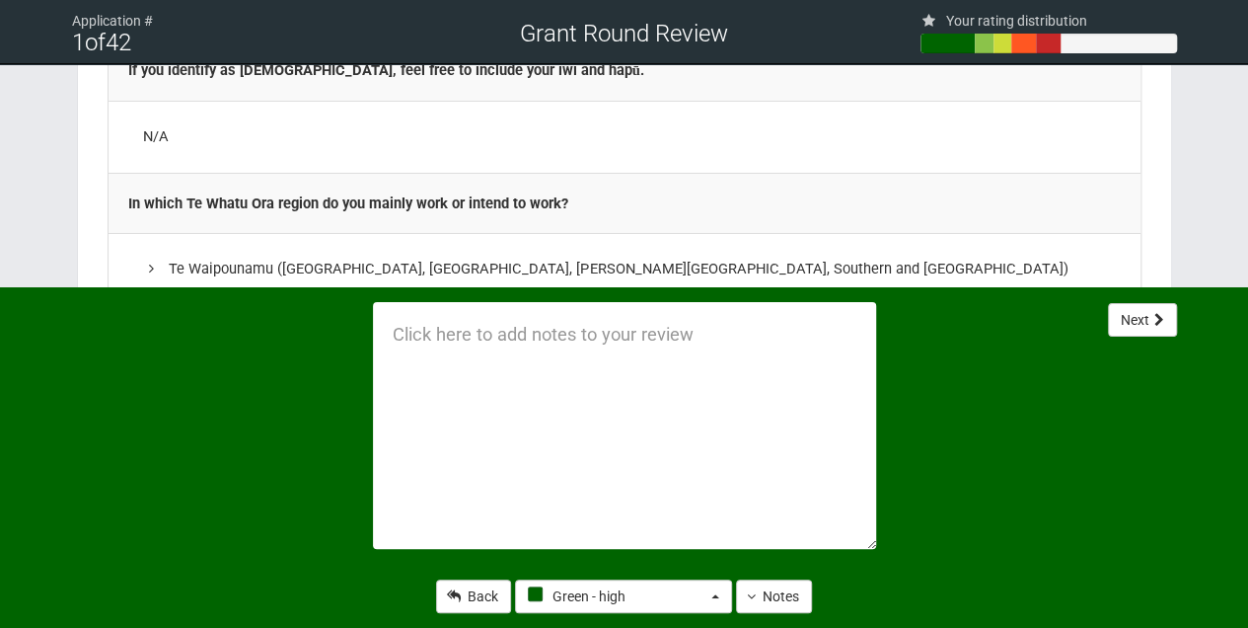
click at [433, 344] on textarea at bounding box center [624, 425] width 503 height 247
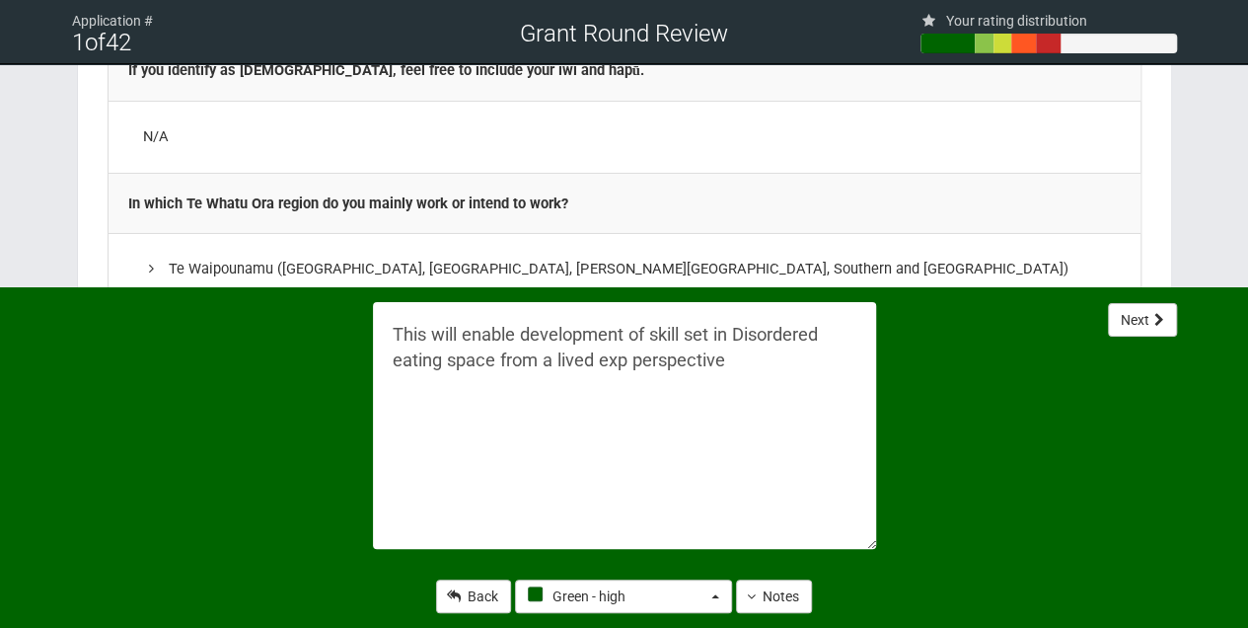
type textarea "This will enable development of skill set in Disordered eating space from a liv…"
click at [1139, 325] on button "Next" at bounding box center [1142, 320] width 69 height 34
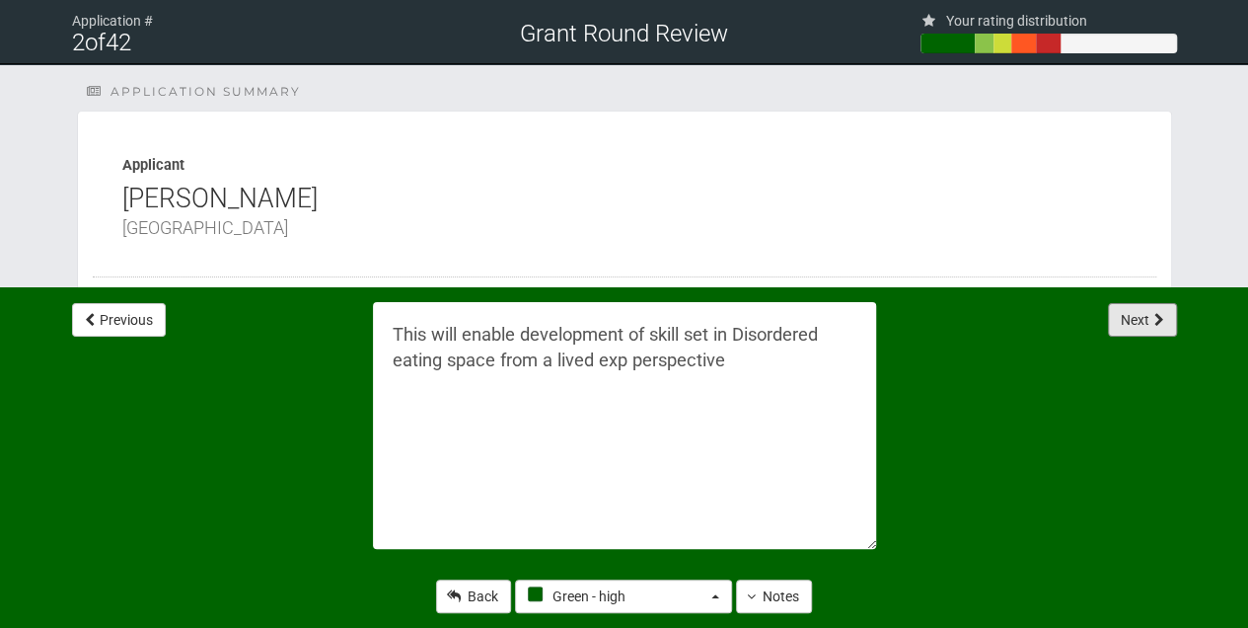
select select "-1"
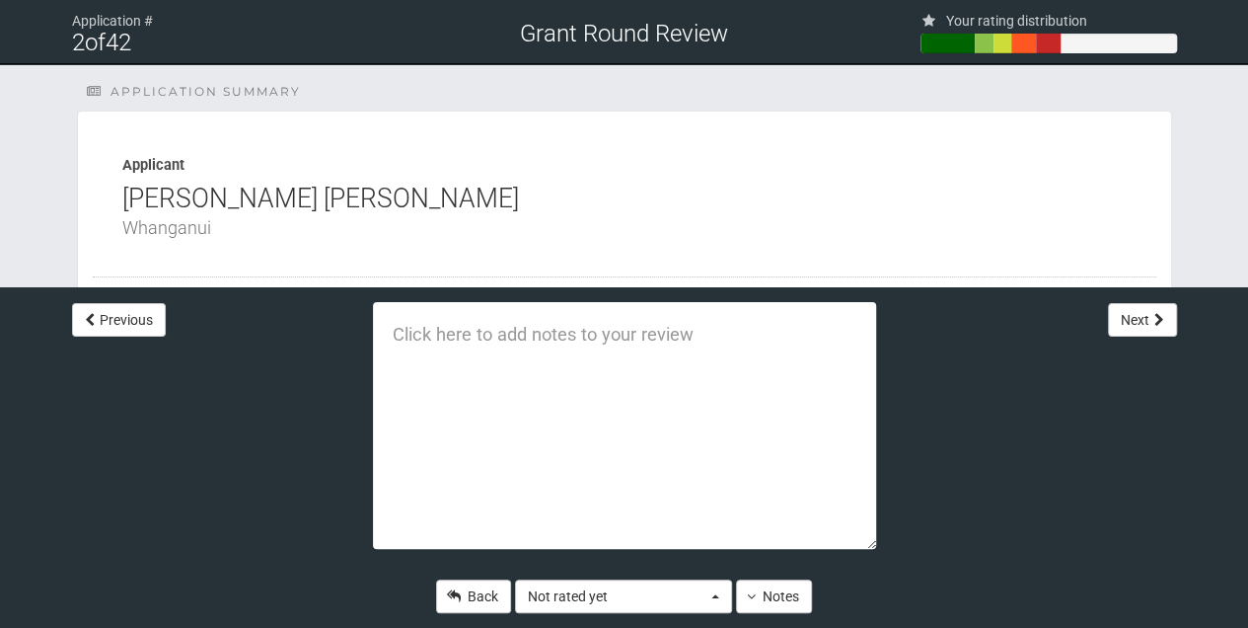
click at [964, 380] on div "Previous Back Not rated yet Not rated yet Green - high Green - medium Green - l…" at bounding box center [624, 457] width 1248 height 340
click at [220, 468] on div "Previous Back Not rated yet Not rated yet Green - high Green - medium Green - l…" at bounding box center [624, 457] width 1248 height 340
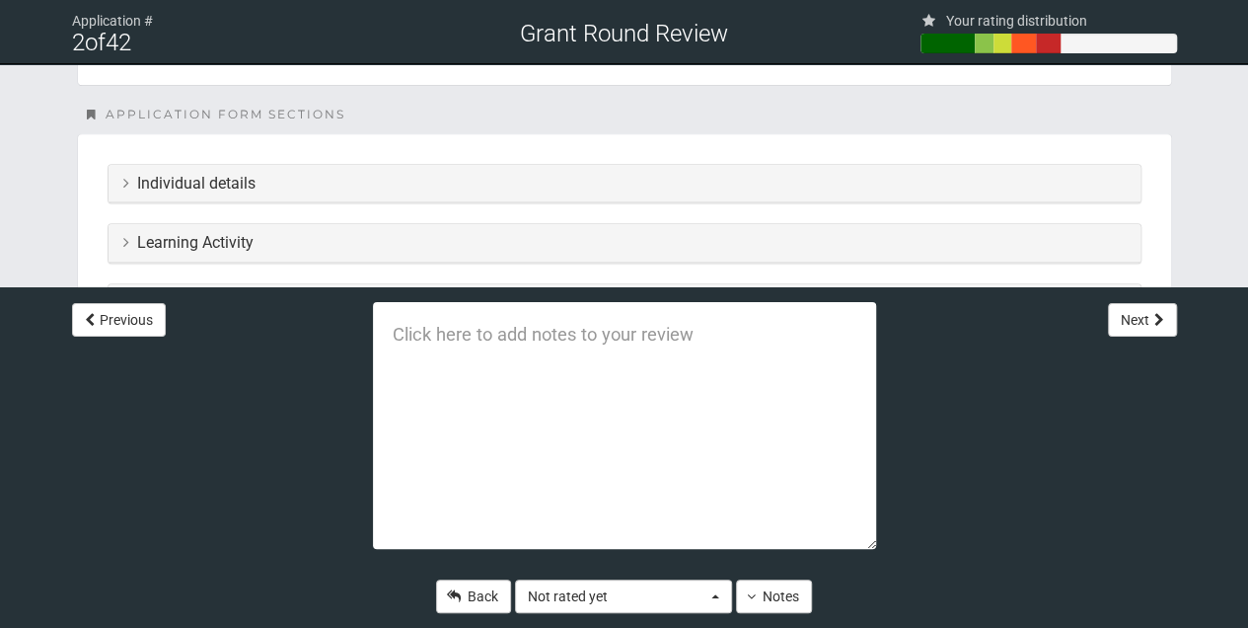
scroll to position [460, 0]
click at [259, 180] on h3 "Individual details" at bounding box center [624, 184] width 1002 height 18
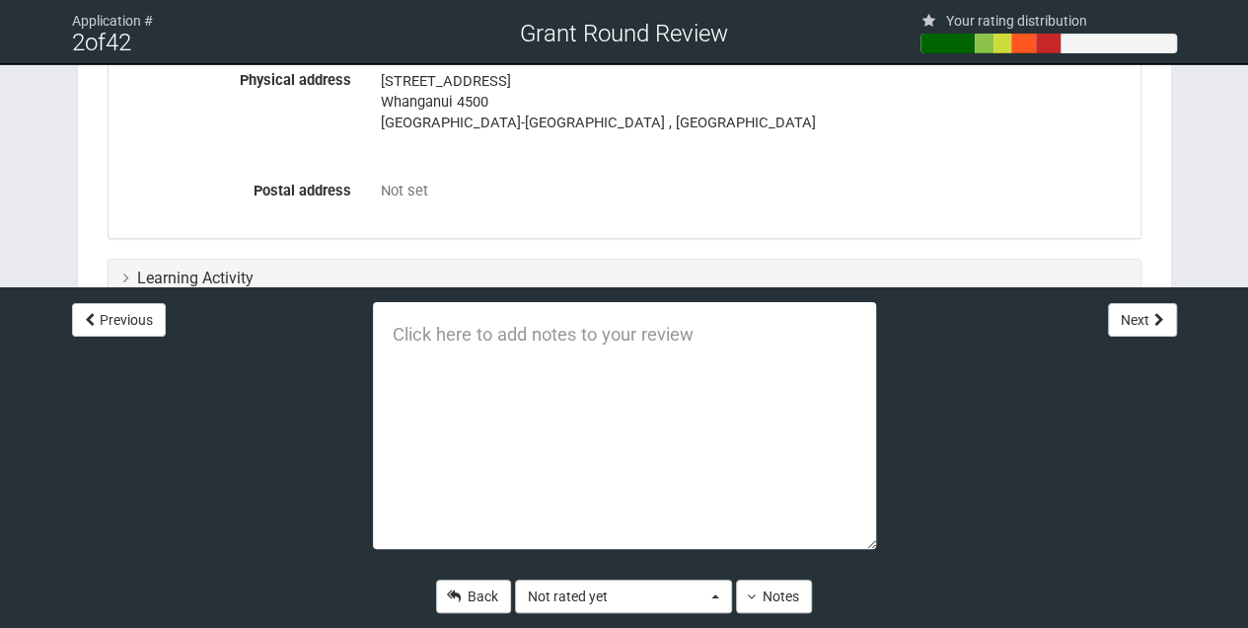
scroll to position [921, 0]
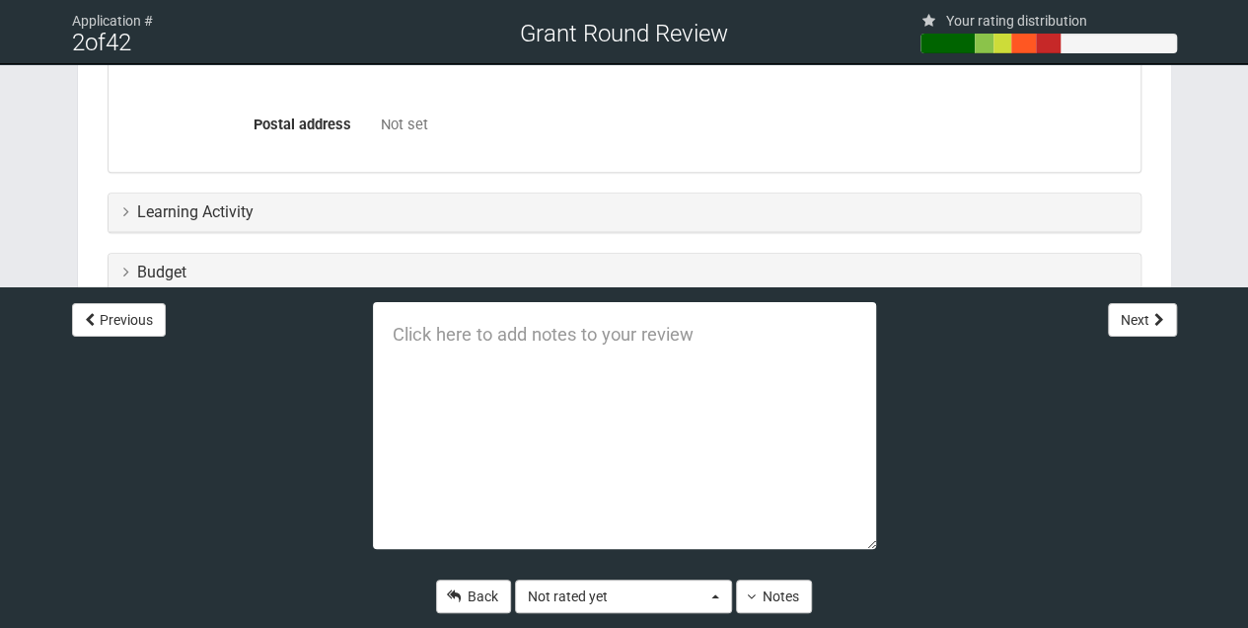
click at [120, 205] on div "Learning Activity" at bounding box center [625, 212] width 1032 height 38
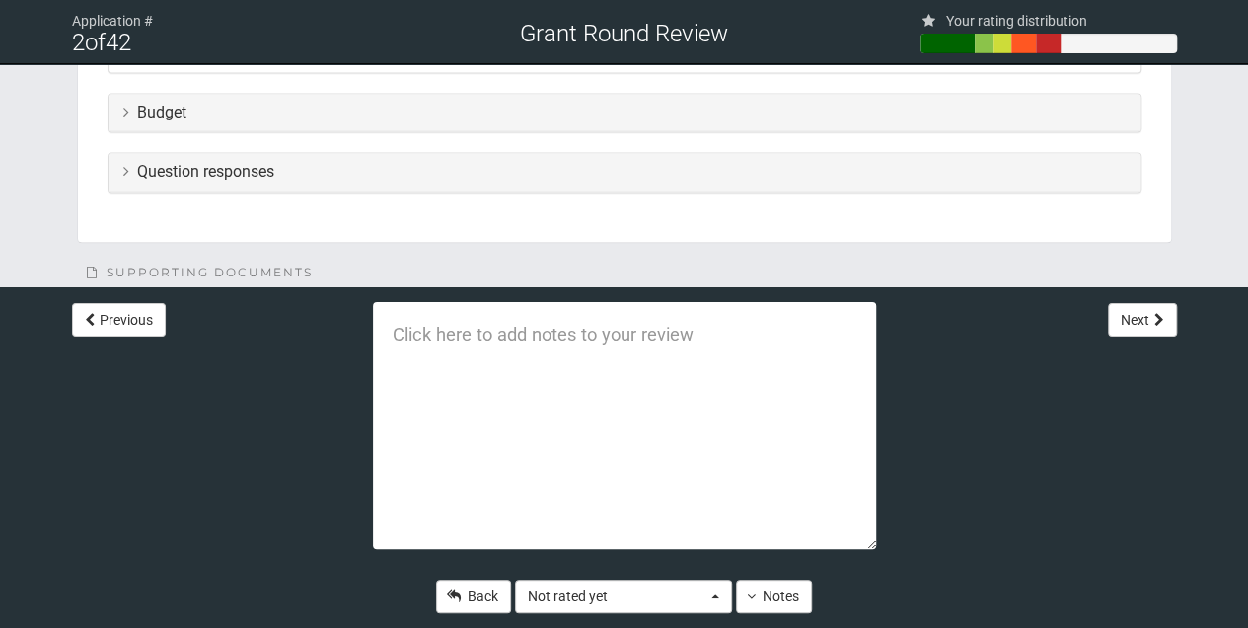
scroll to position [1608, 0]
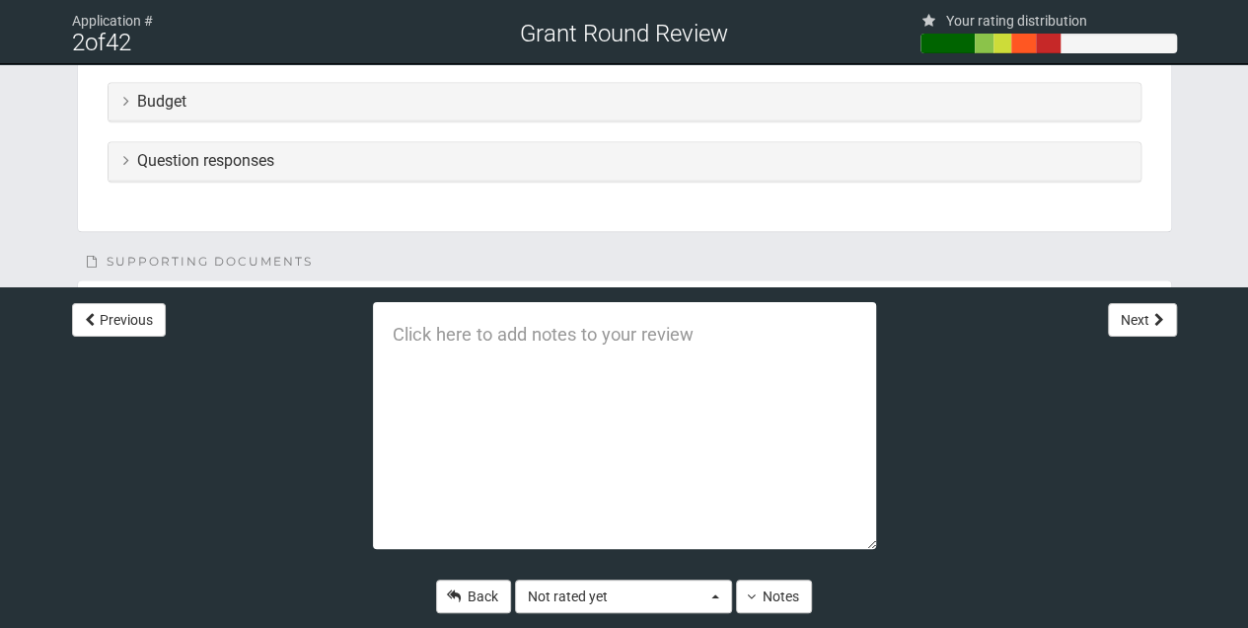
click at [123, 97] on icon at bounding box center [126, 101] width 6 height 16
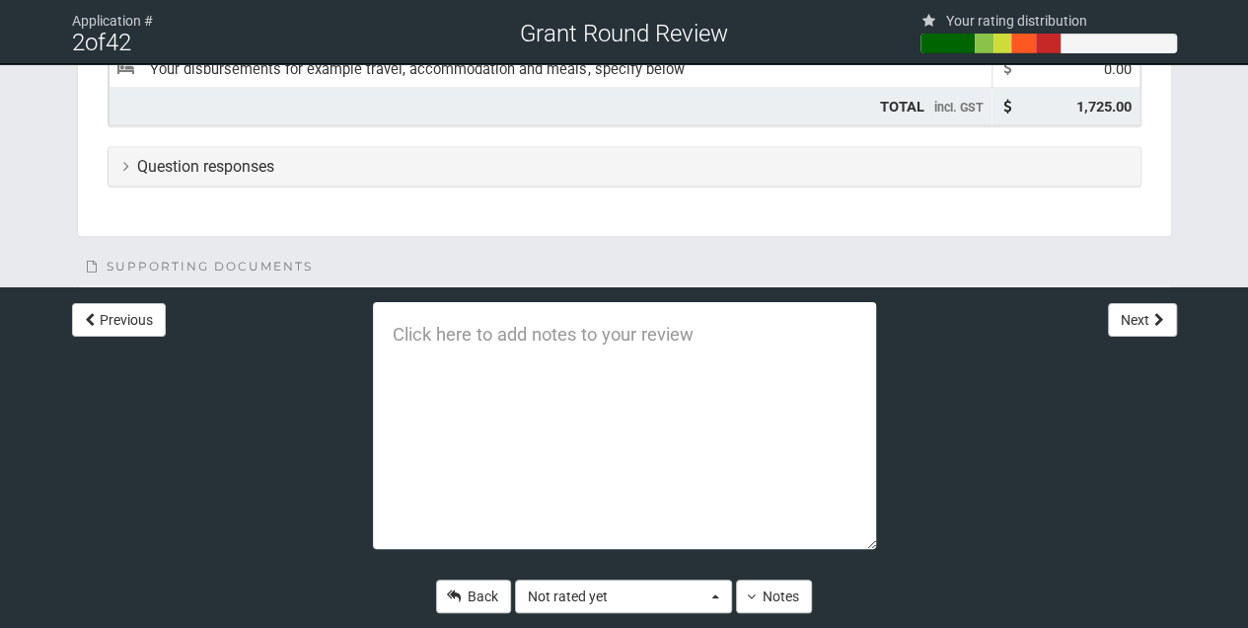
scroll to position [1790, 0]
click at [405, 337] on textarea at bounding box center [624, 425] width 503 height 247
type textarea "++++++++++++++++++++++++++++++++++++++++"
drag, startPoint x: 809, startPoint y: 332, endPoint x: 312, endPoint y: 323, distance: 497.4
click at [312, 323] on div "Previous ++++++++++++++++++++++++++++++++++++++++ Back Not rated yet Not rated …" at bounding box center [624, 319] width 1154 height 64
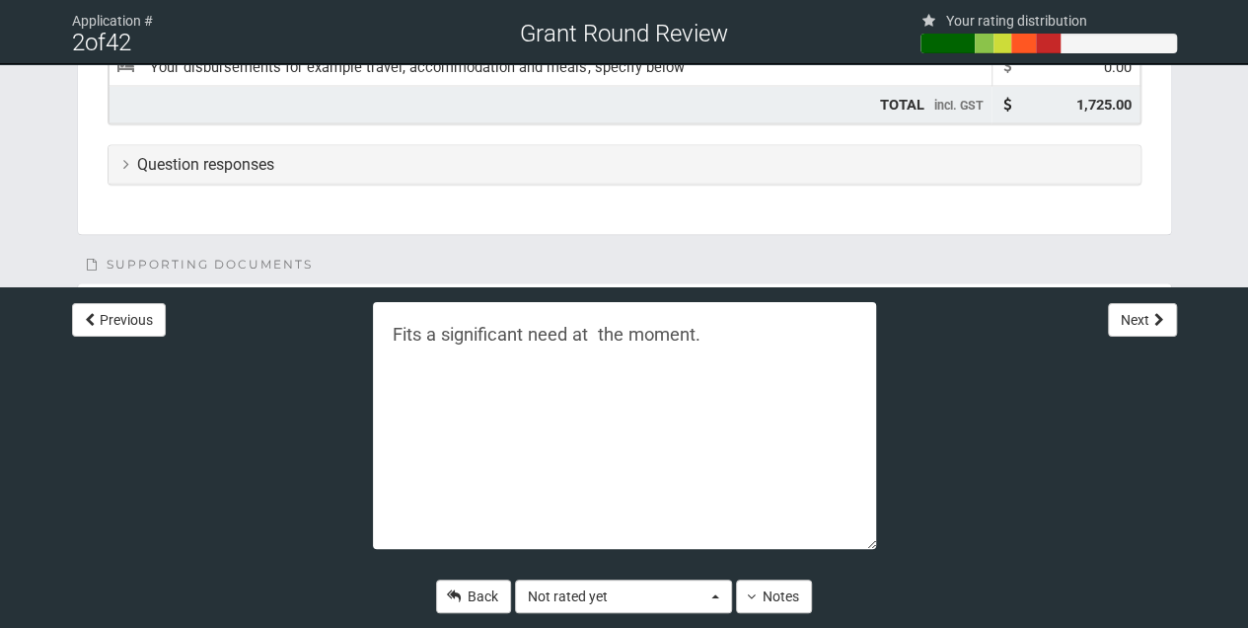
type textarea "Fits a significant need at the moment."
click at [126, 156] on icon at bounding box center [126, 163] width 6 height 16
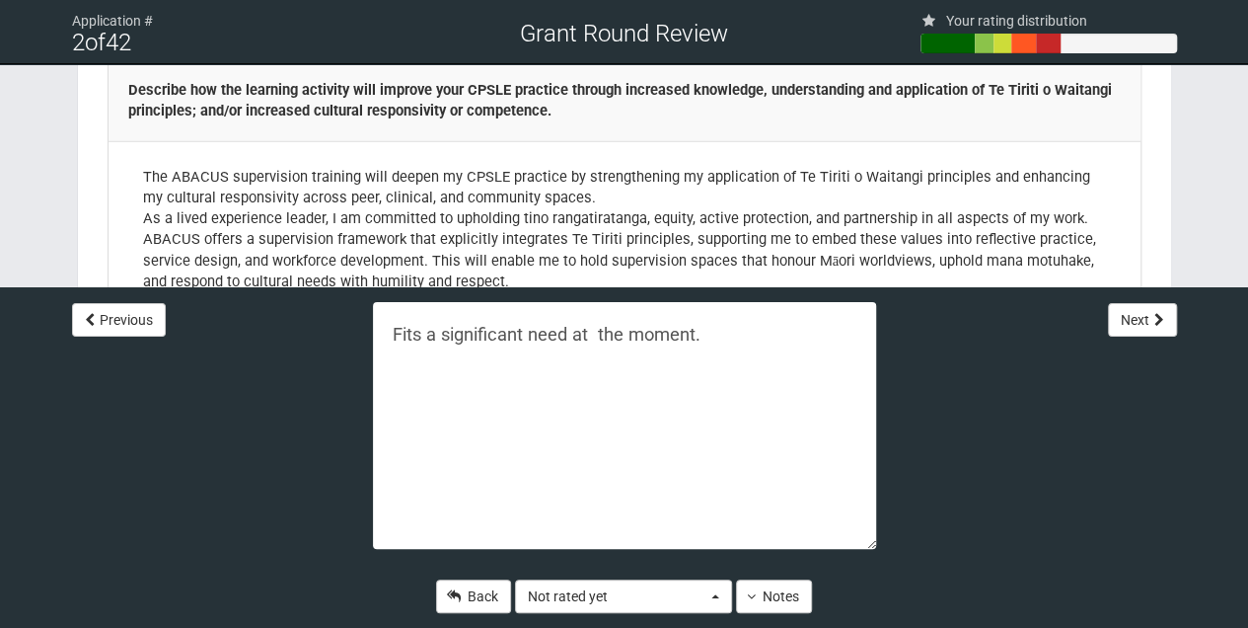
scroll to position [2579, 0]
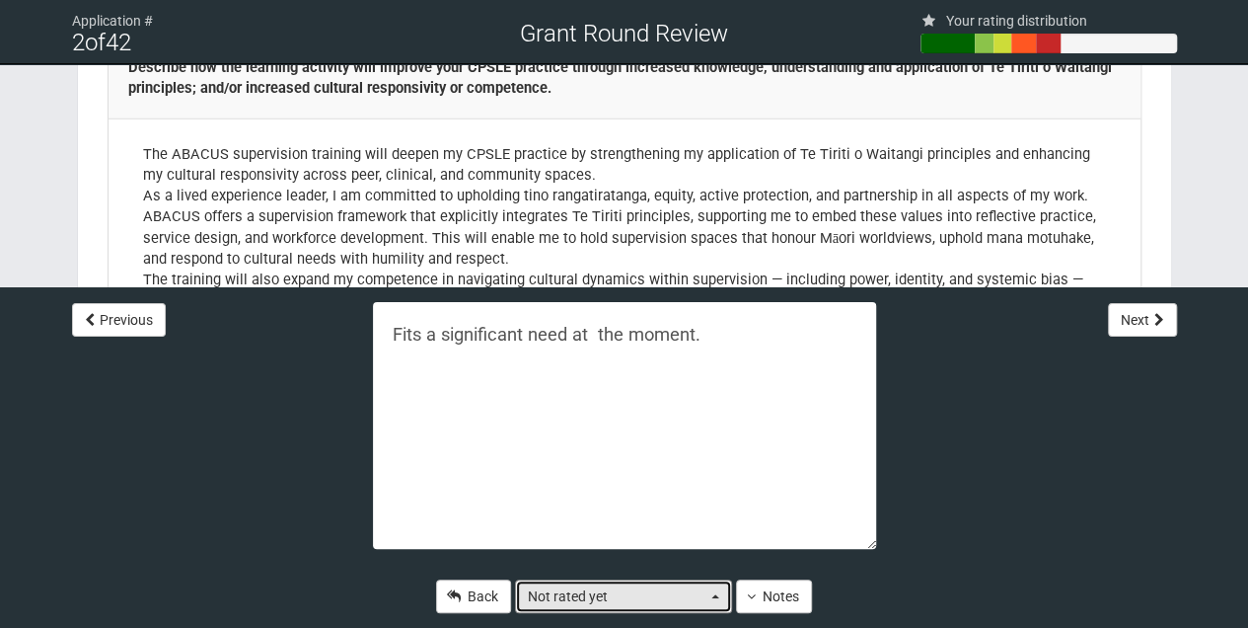
click at [718, 595] on span "button" at bounding box center [715, 596] width 8 height 4
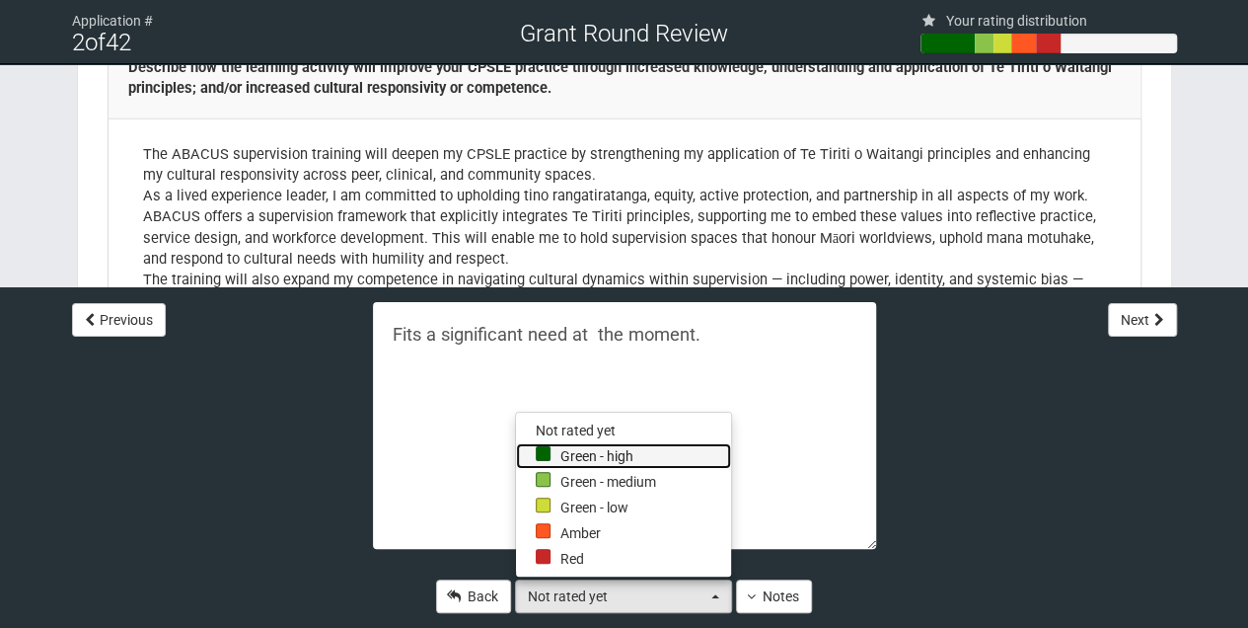
click at [556, 455] on link "Green - high" at bounding box center [623, 456] width 215 height 26
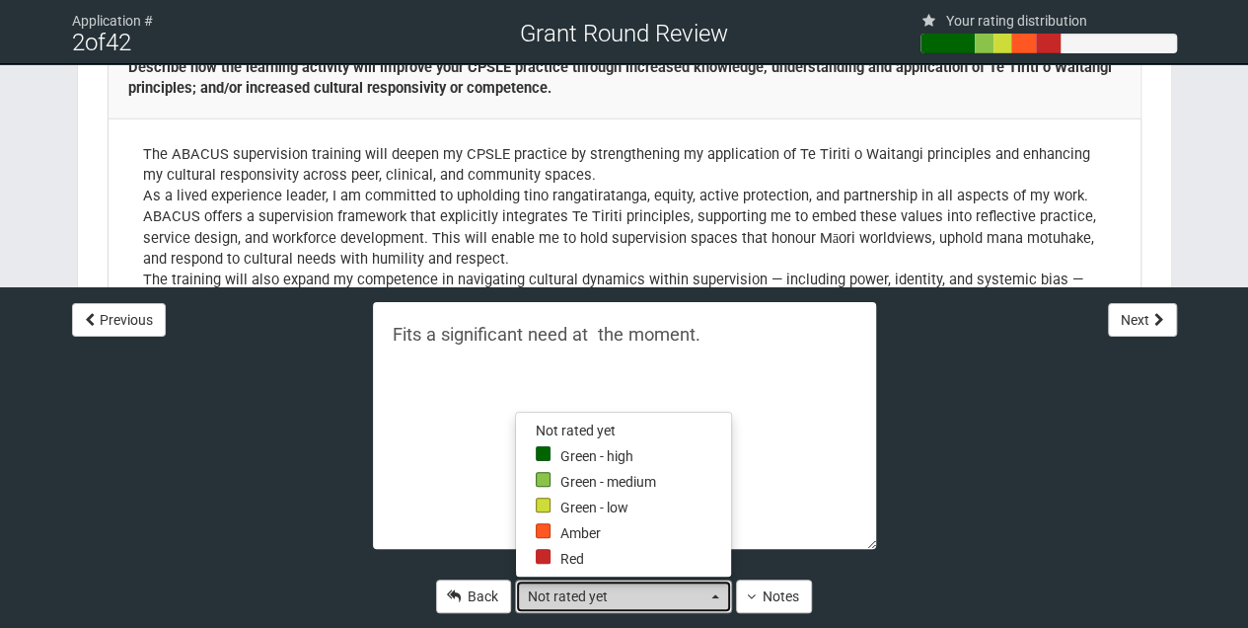
select select "4"
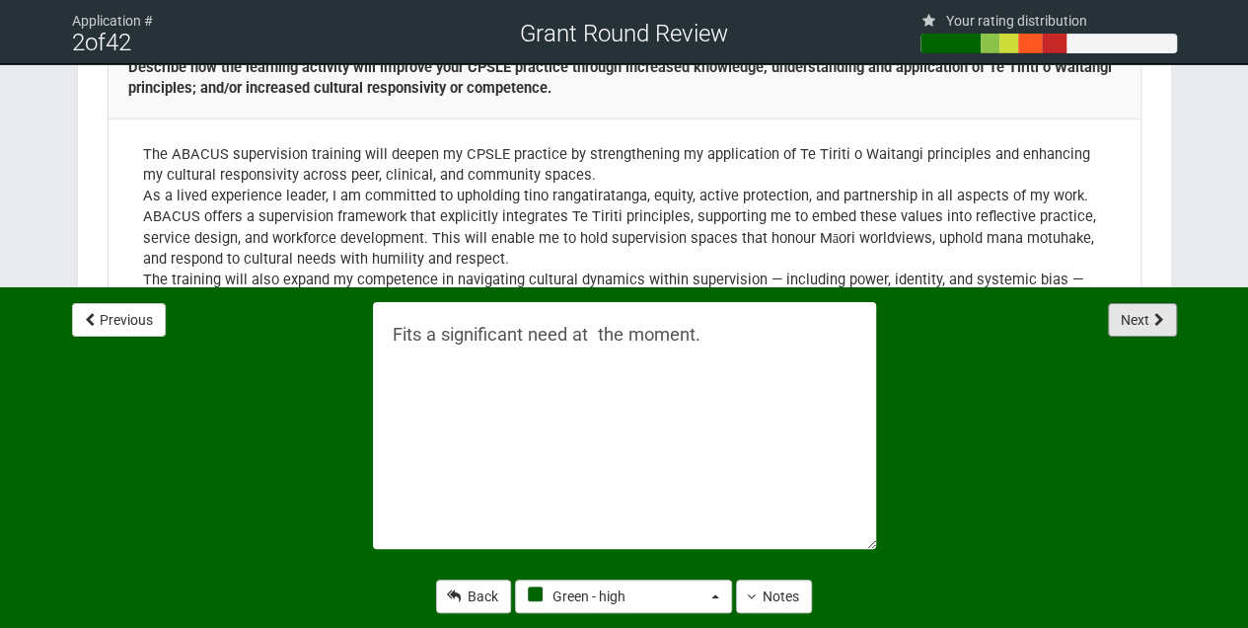
click at [1140, 323] on button "Next" at bounding box center [1142, 320] width 69 height 34
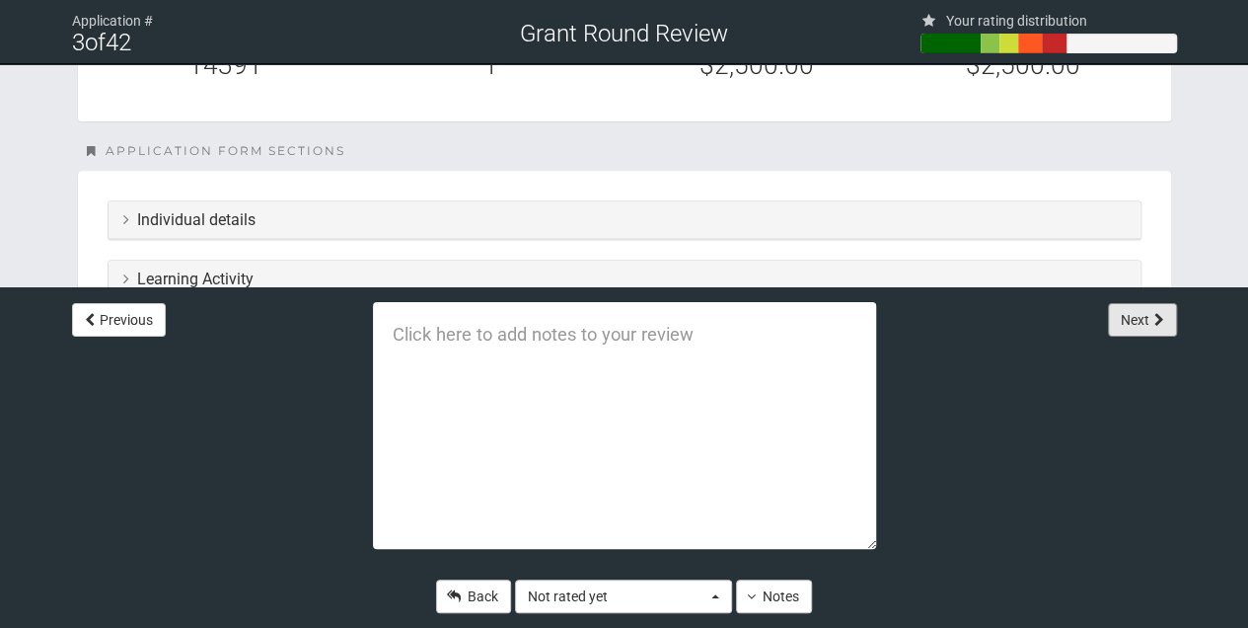
scroll to position [460, 0]
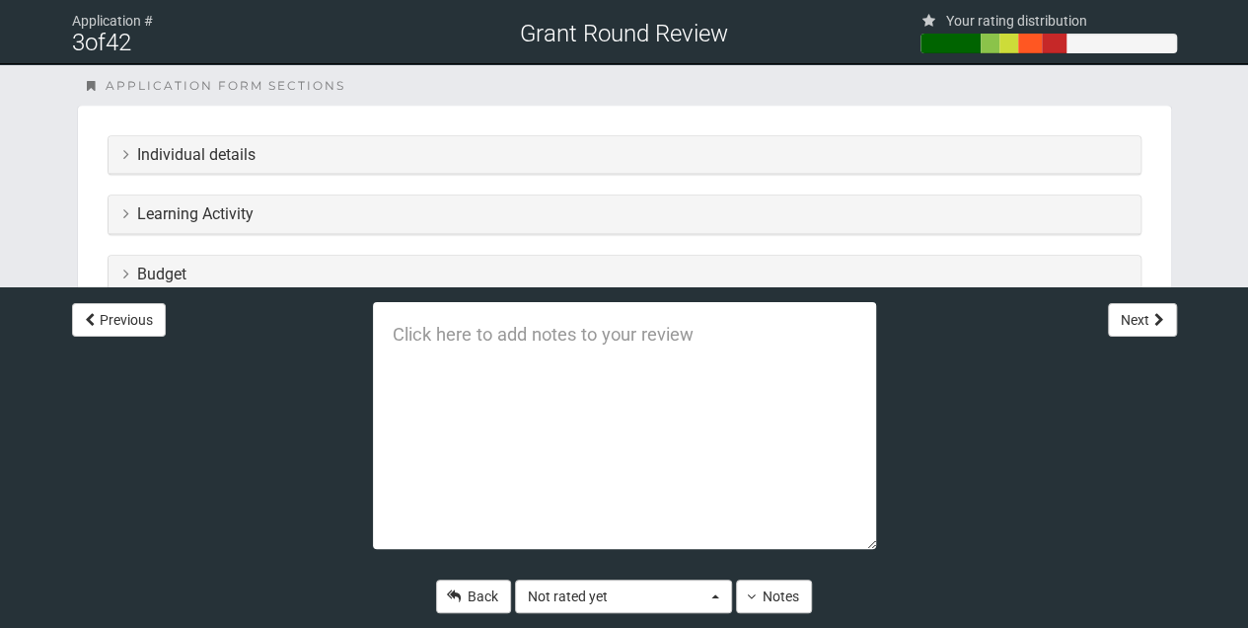
click at [127, 213] on icon at bounding box center [126, 213] width 6 height 16
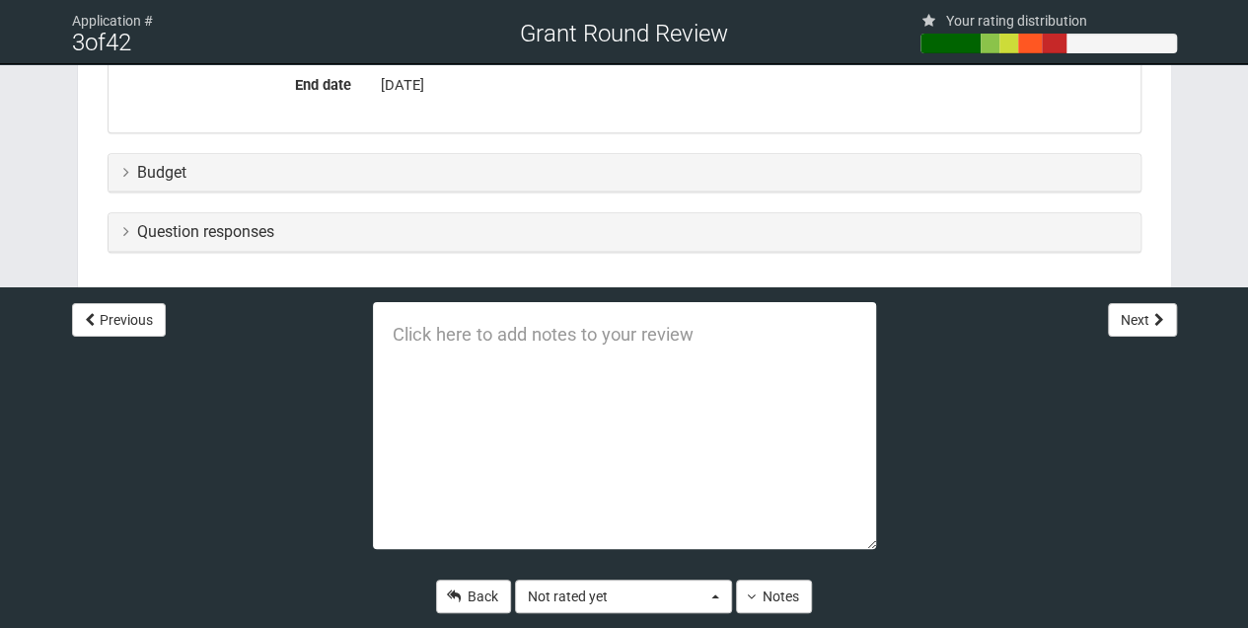
scroll to position [921, 0]
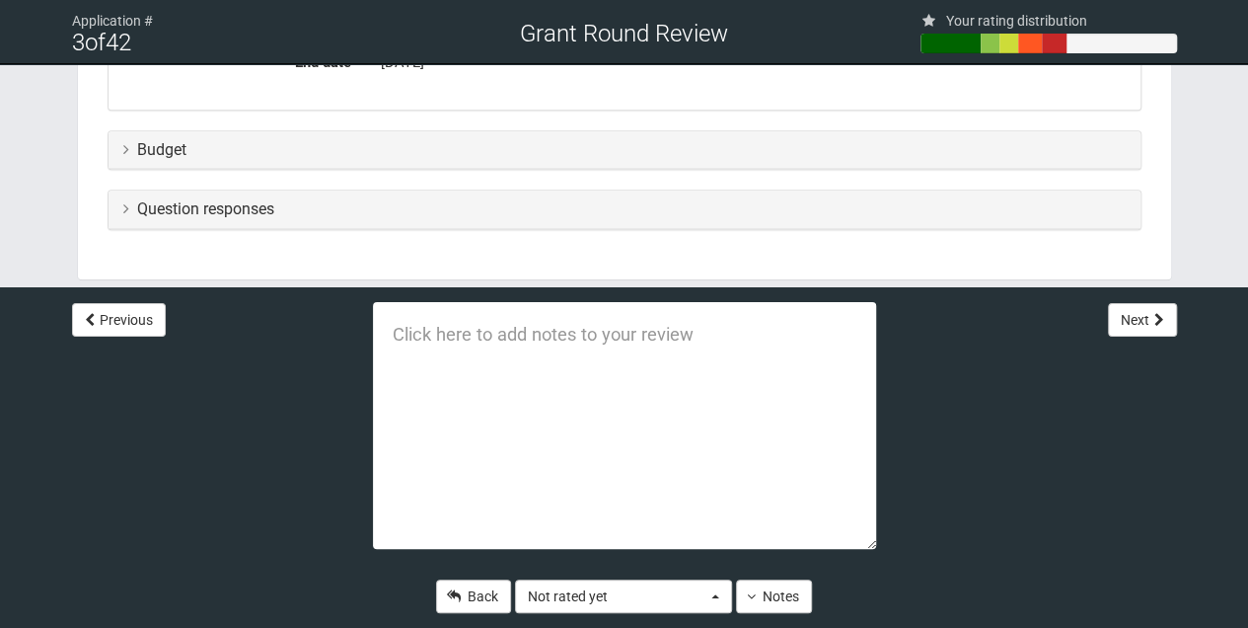
click at [128, 204] on h3 "Question responses" at bounding box center [624, 209] width 1002 height 18
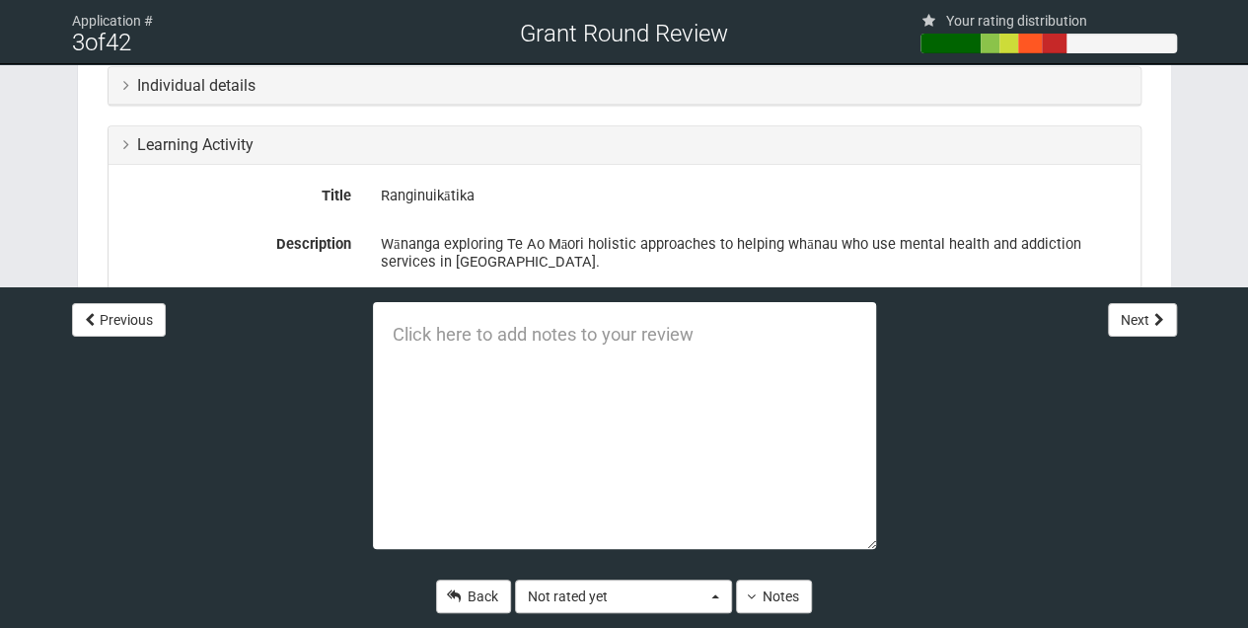
scroll to position [493, 0]
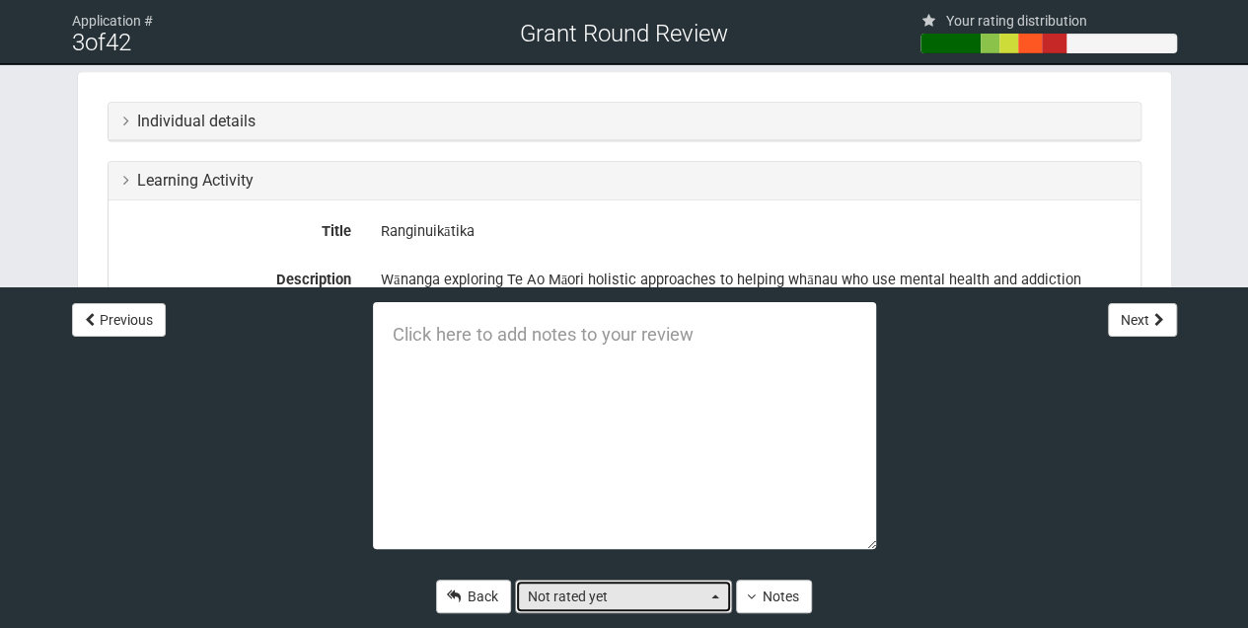
click at [712, 600] on button "Not rated yet" at bounding box center [623, 596] width 217 height 34
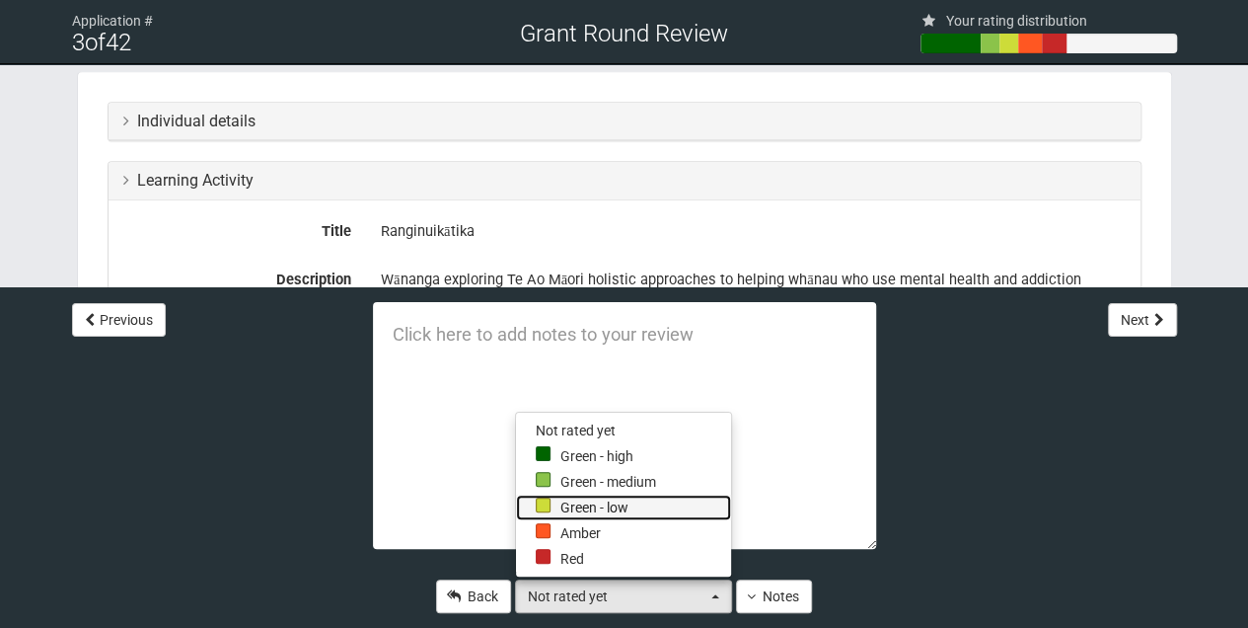
click at [575, 502] on link "Green - low" at bounding box center [623, 507] width 215 height 26
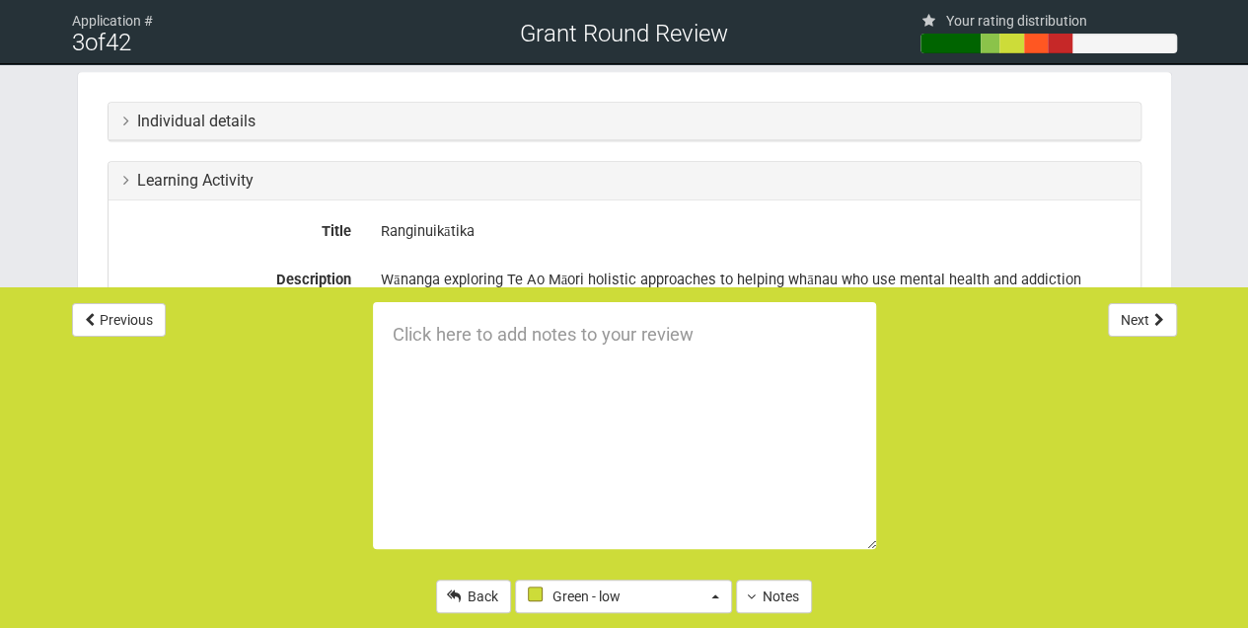
click at [399, 325] on textarea at bounding box center [624, 425] width 503 height 247
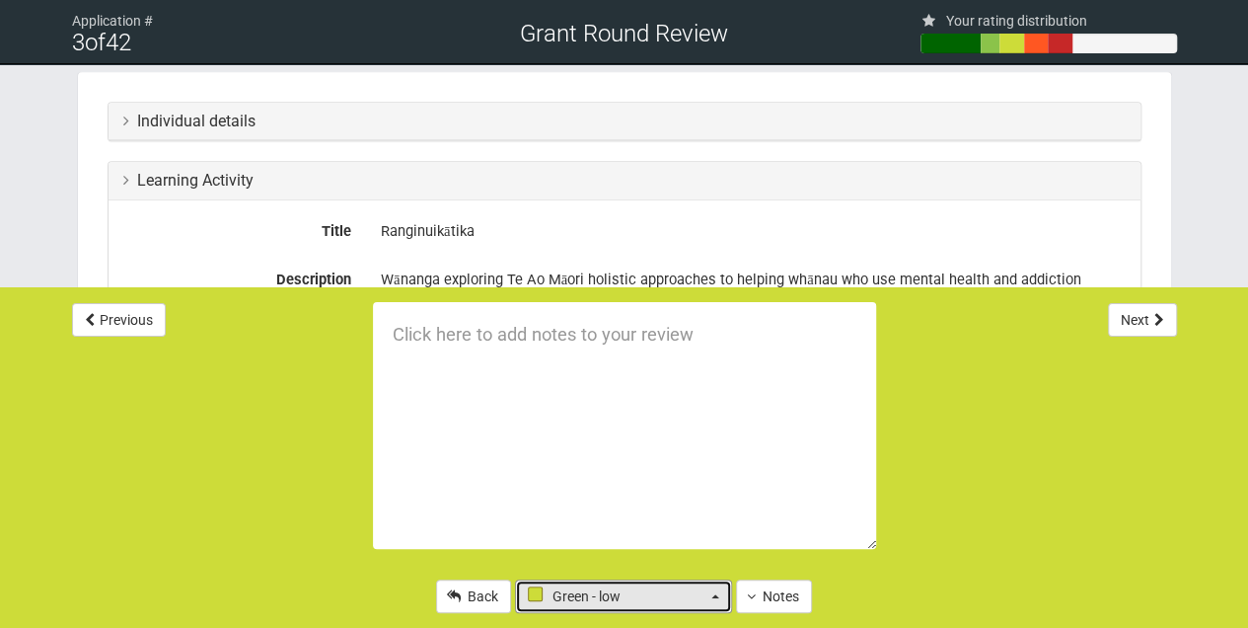
click at [713, 598] on span "button" at bounding box center [715, 596] width 8 height 4
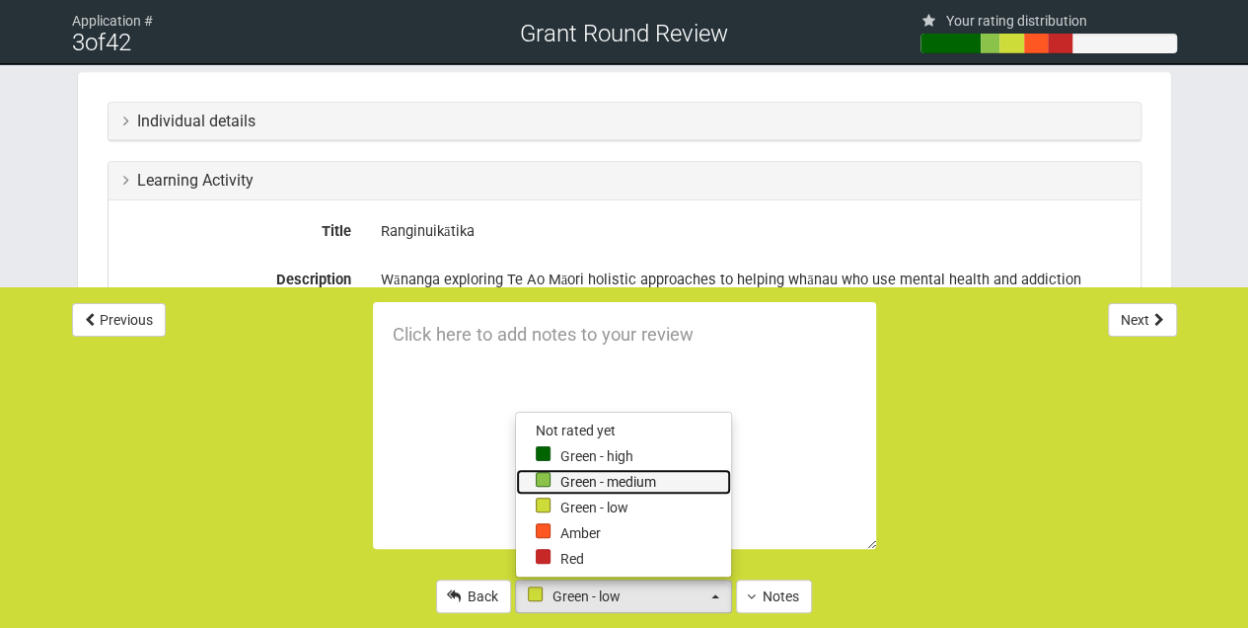
click at [602, 481] on link "Green - medium" at bounding box center [623, 482] width 215 height 26
select select "3"
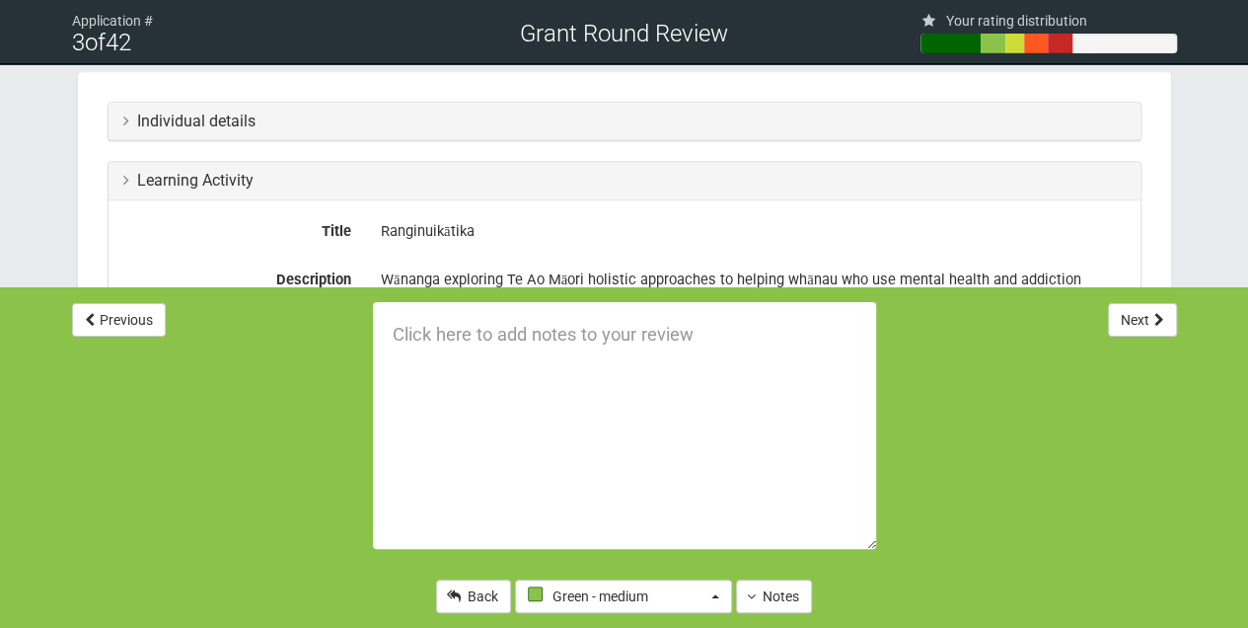
click at [397, 342] on textarea at bounding box center [624, 425] width 503 height 247
type textarea "D"
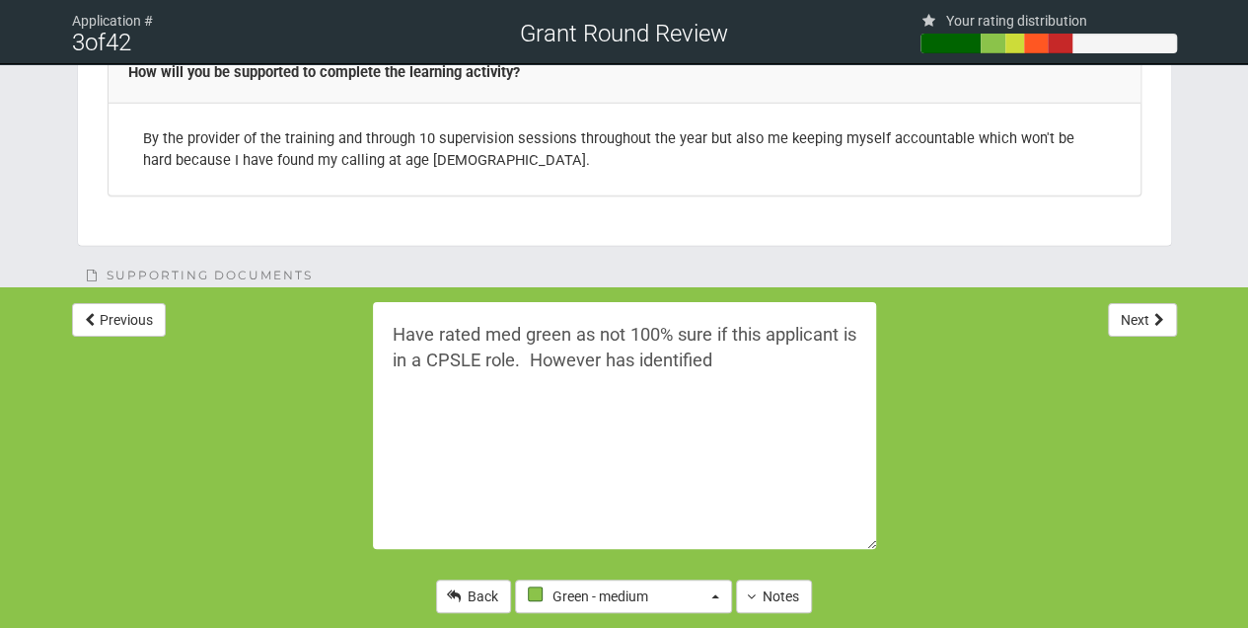
scroll to position [2861, 0]
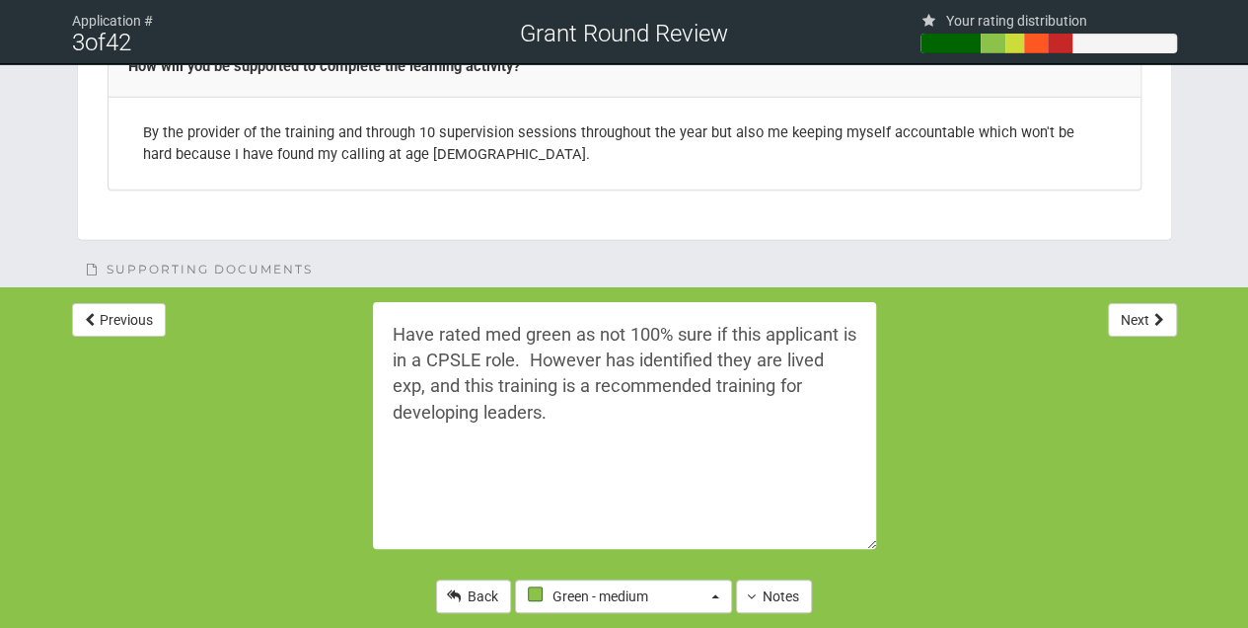
type textarea "Have rated med green as not 100% sure if this applicant is in a CPSLE role. How…"
click at [1129, 328] on button "Next" at bounding box center [1142, 320] width 69 height 34
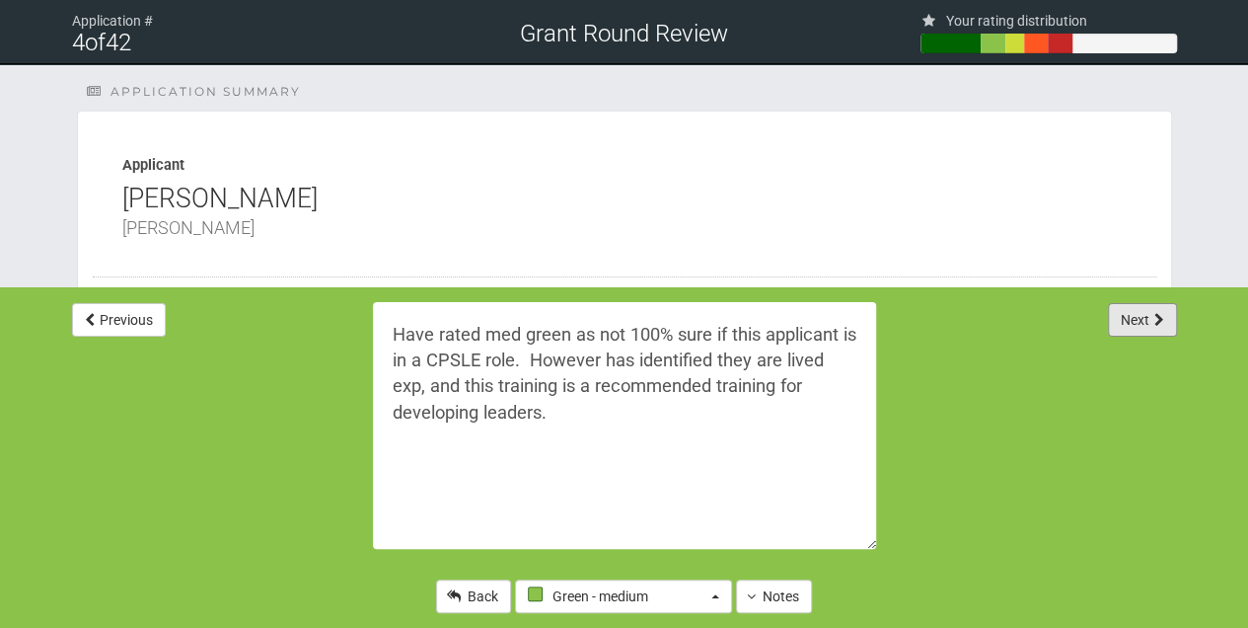
select select "-1"
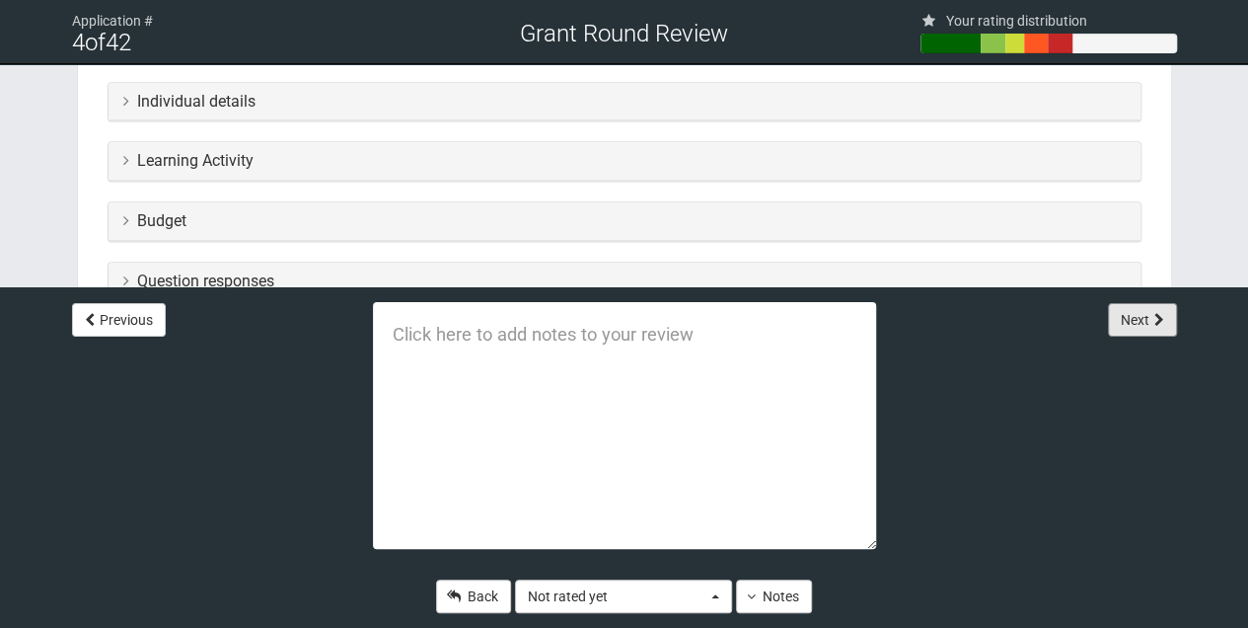
scroll to position [526, 0]
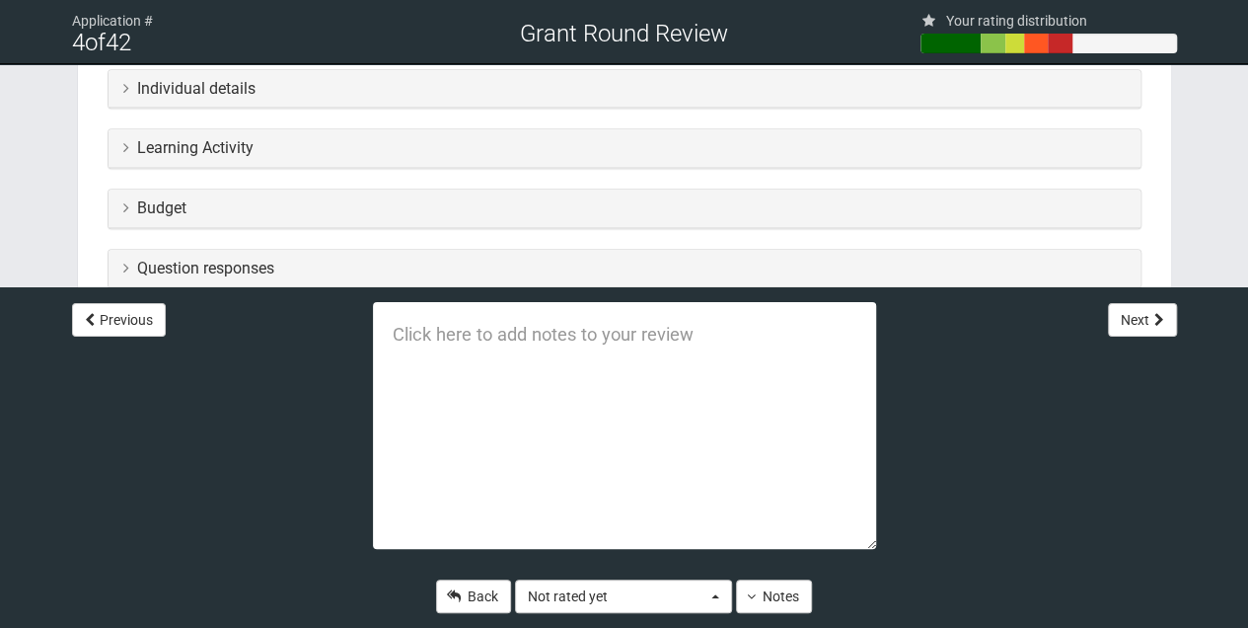
click at [127, 91] on icon at bounding box center [126, 88] width 6 height 16
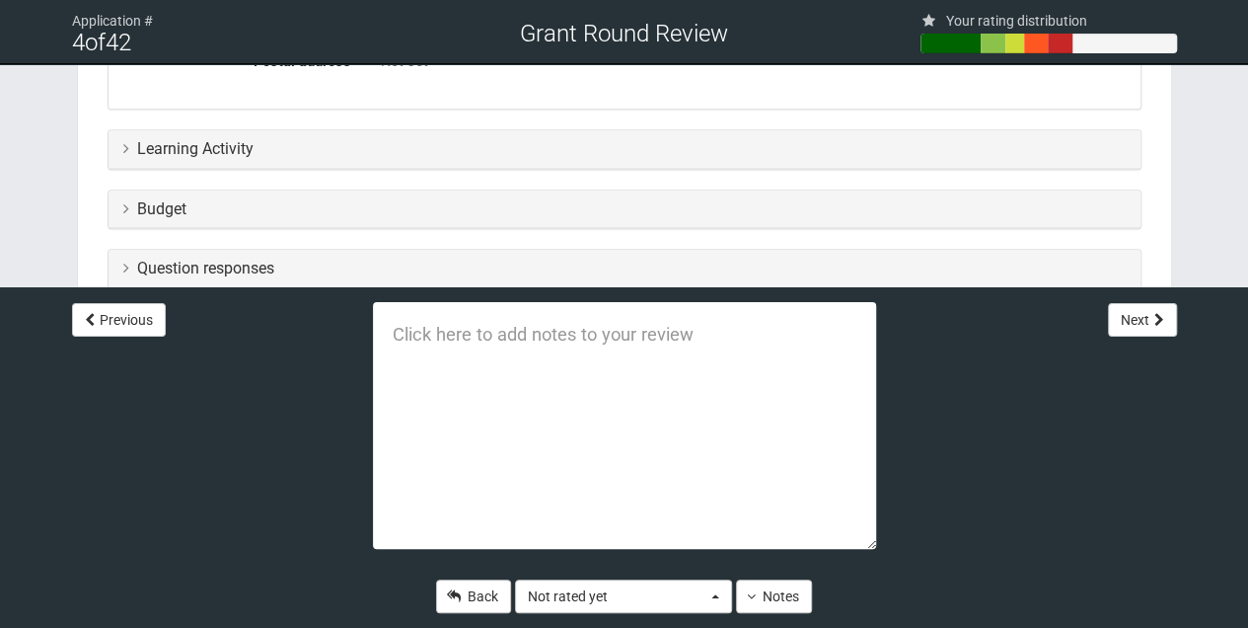
scroll to position [987, 0]
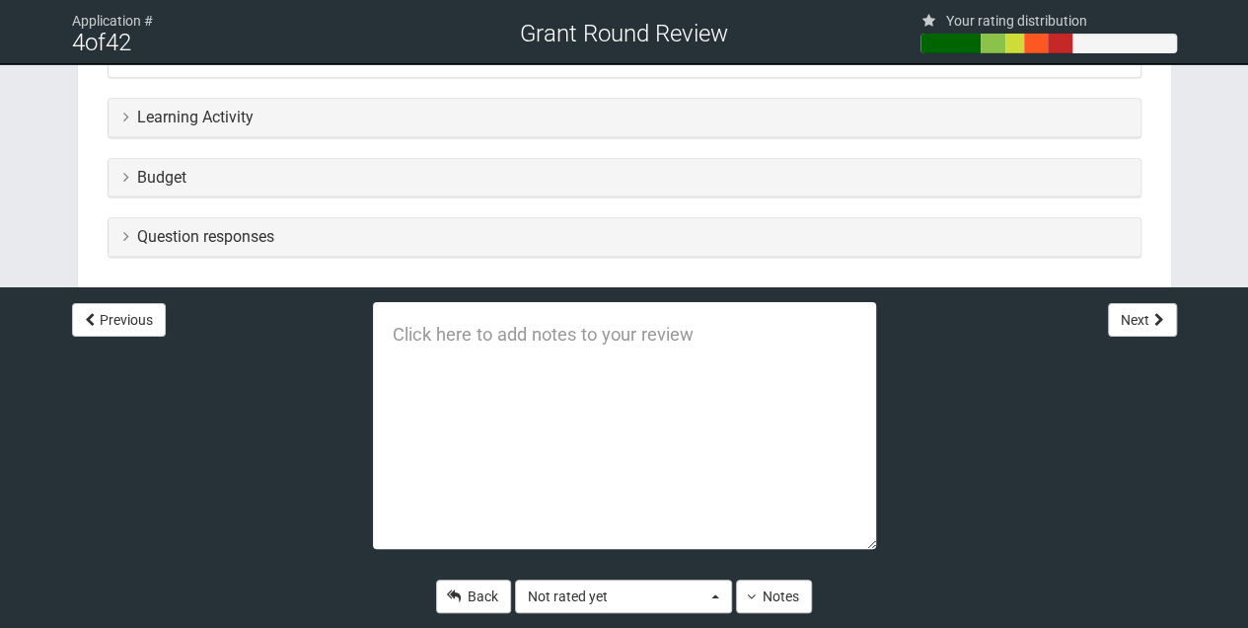
click at [123, 113] on icon at bounding box center [126, 117] width 6 height 16
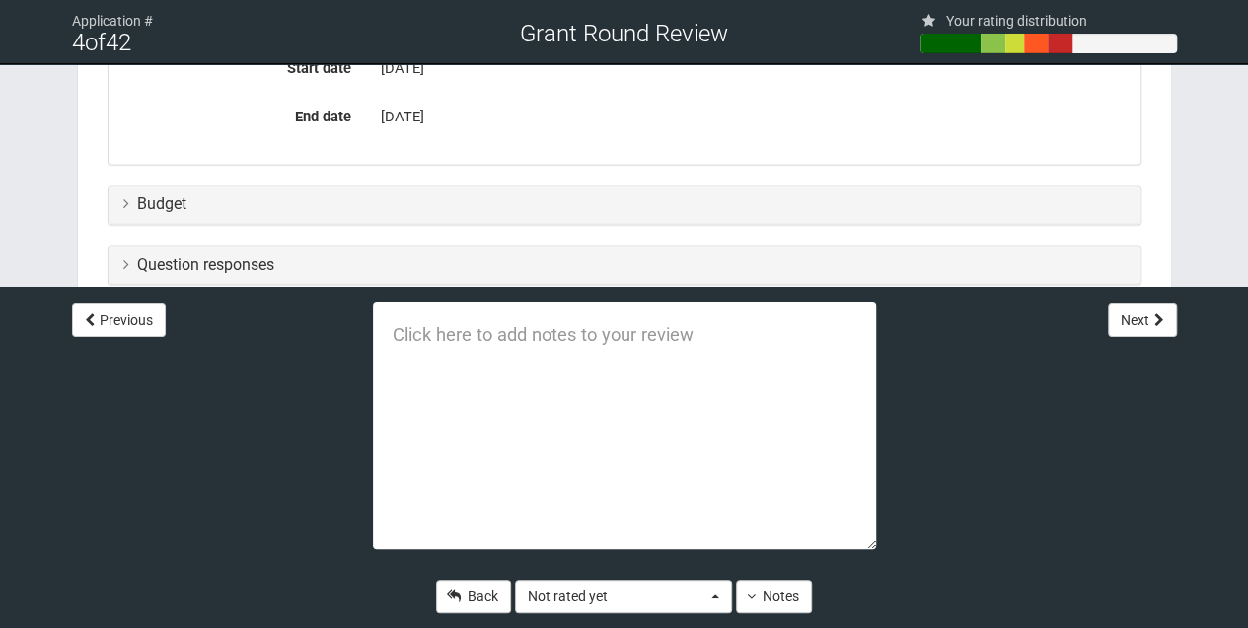
scroll to position [1579, 0]
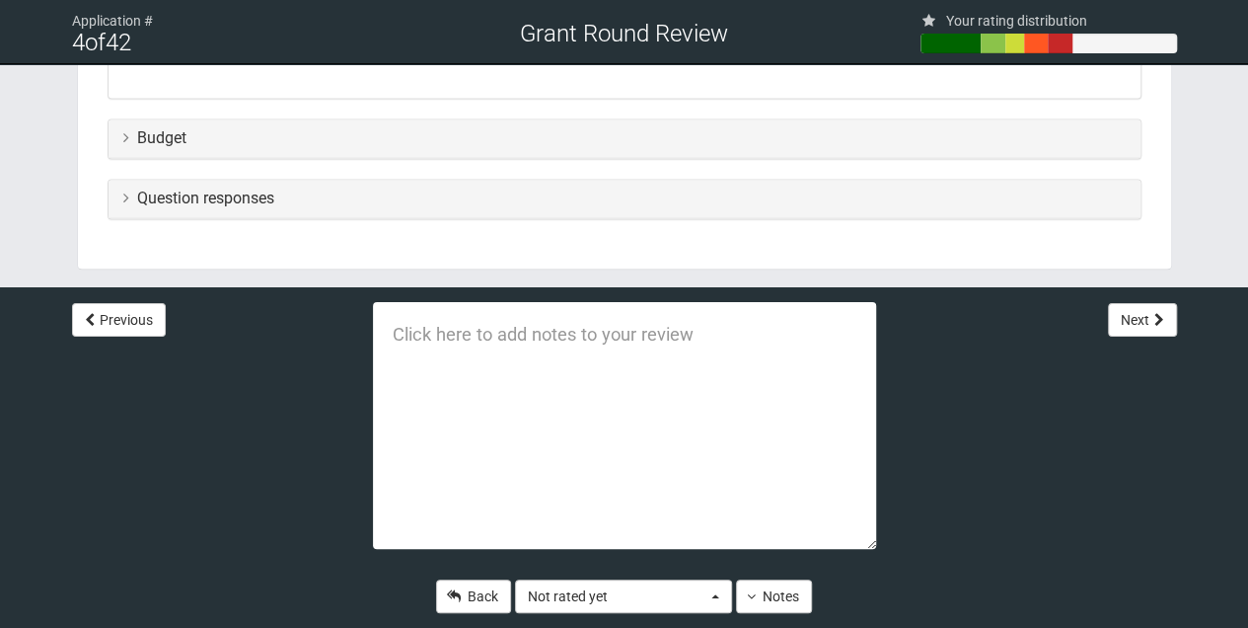
click at [125, 137] on icon at bounding box center [126, 137] width 6 height 16
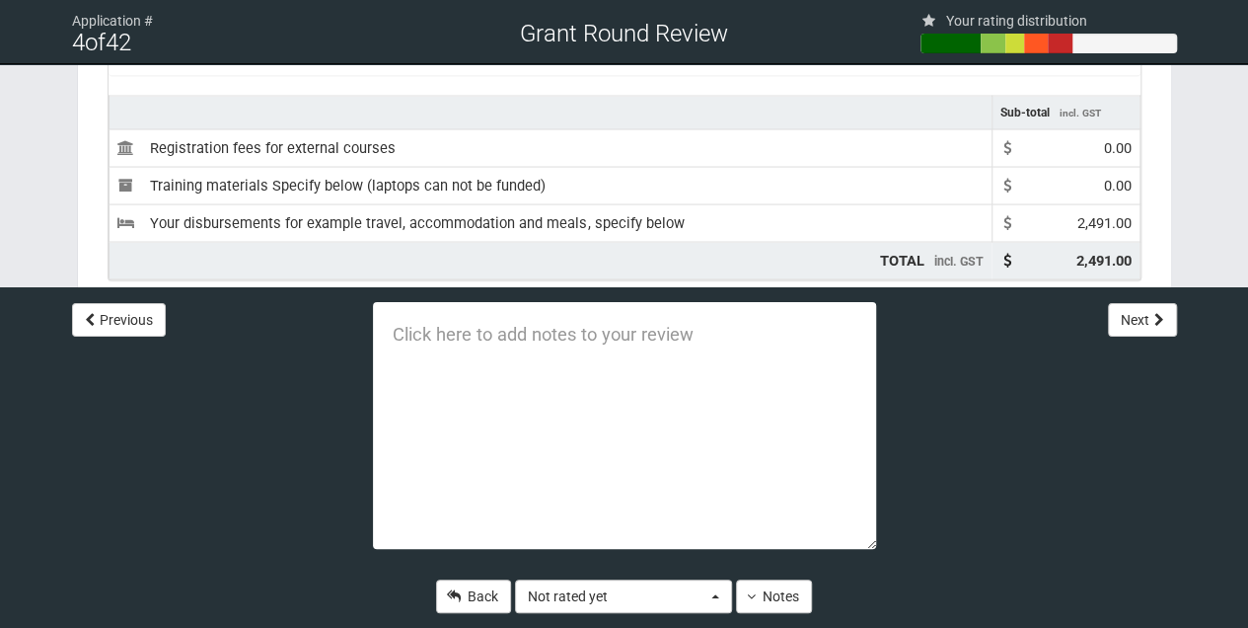
scroll to position [1841, 0]
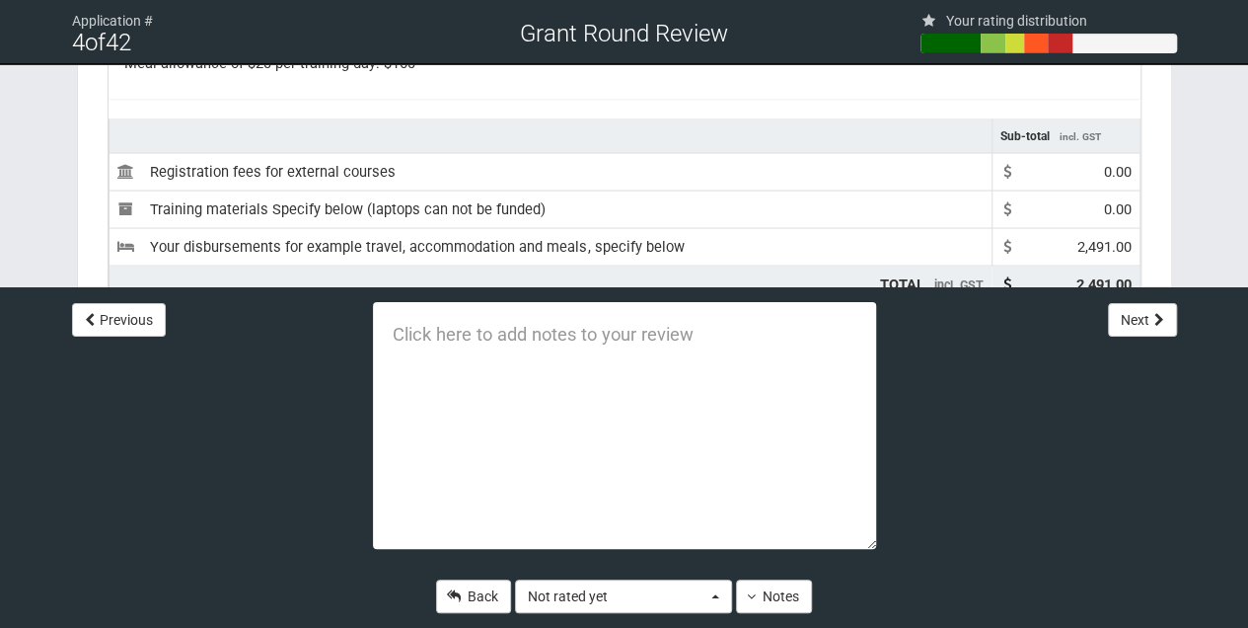
click at [395, 333] on textarea at bounding box center [624, 425] width 503 height 247
type textarea "M"
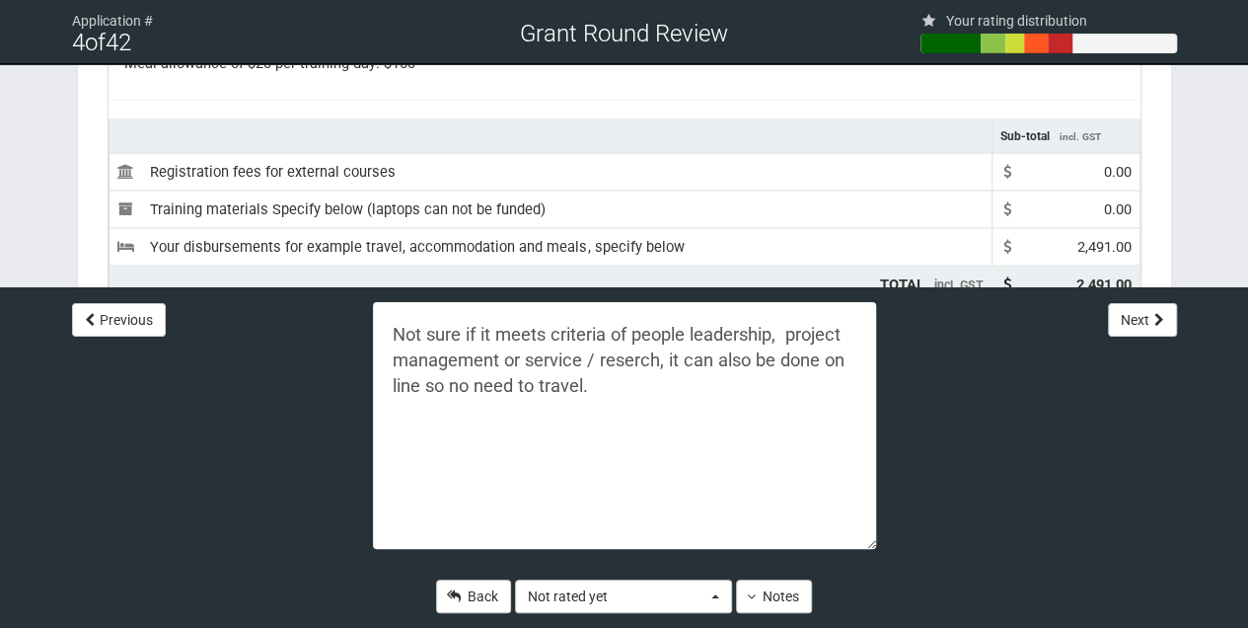
drag, startPoint x: 525, startPoint y: 365, endPoint x: 659, endPoint y: 358, distance: 134.4
click at [659, 358] on textarea "Not sure if it meets criteria of people leadership, project management or servi…" at bounding box center [624, 425] width 503 height 247
click at [563, 388] on textarea "Not sure if it meets criteria of people leadership, project management , resear…" at bounding box center [624, 425] width 503 height 247
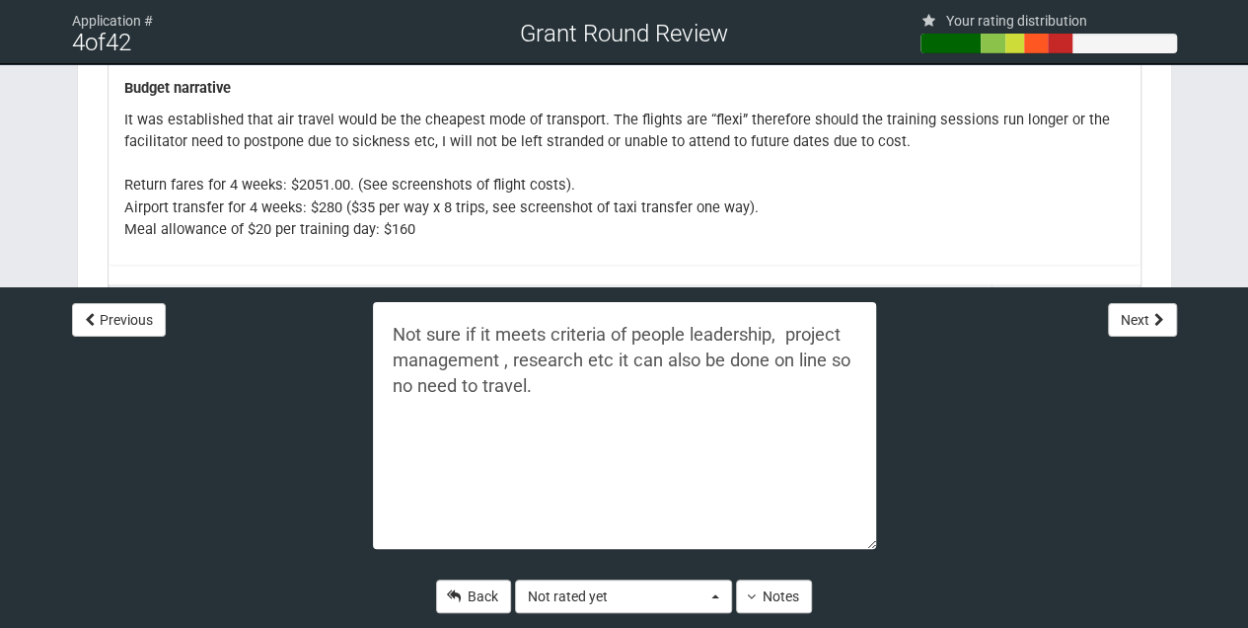
scroll to position [1644, 0]
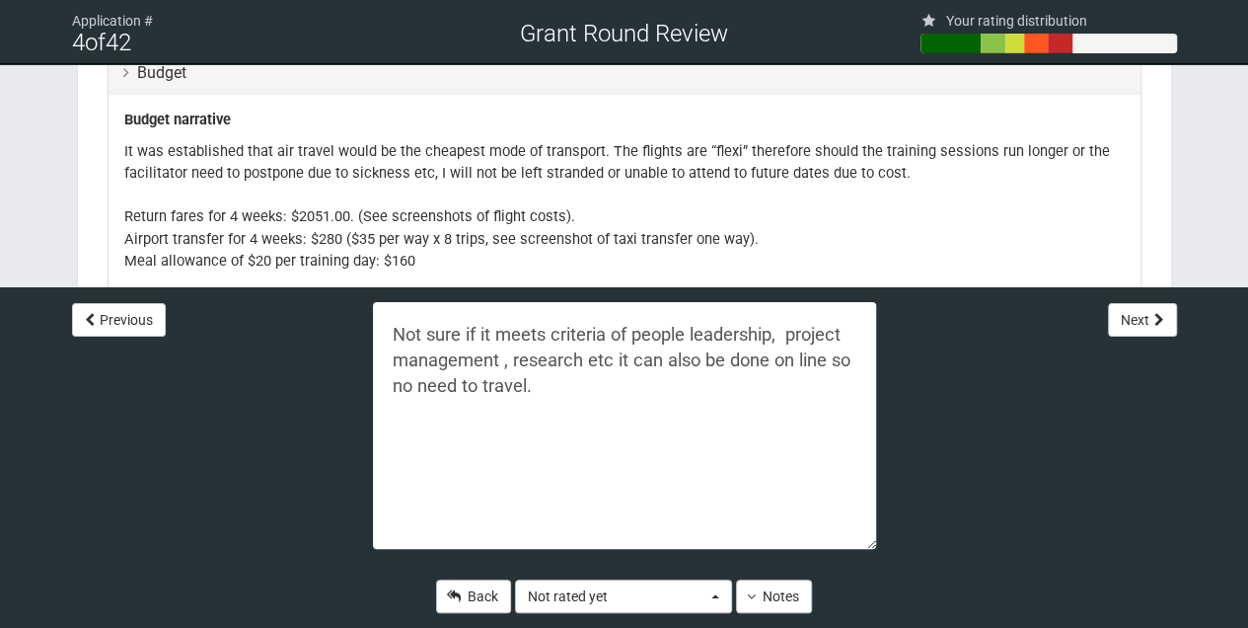
type textarea "Not sure if it meets criteria of people leadership, project management , resear…"
